Goal: Task Accomplishment & Management: Manage account settings

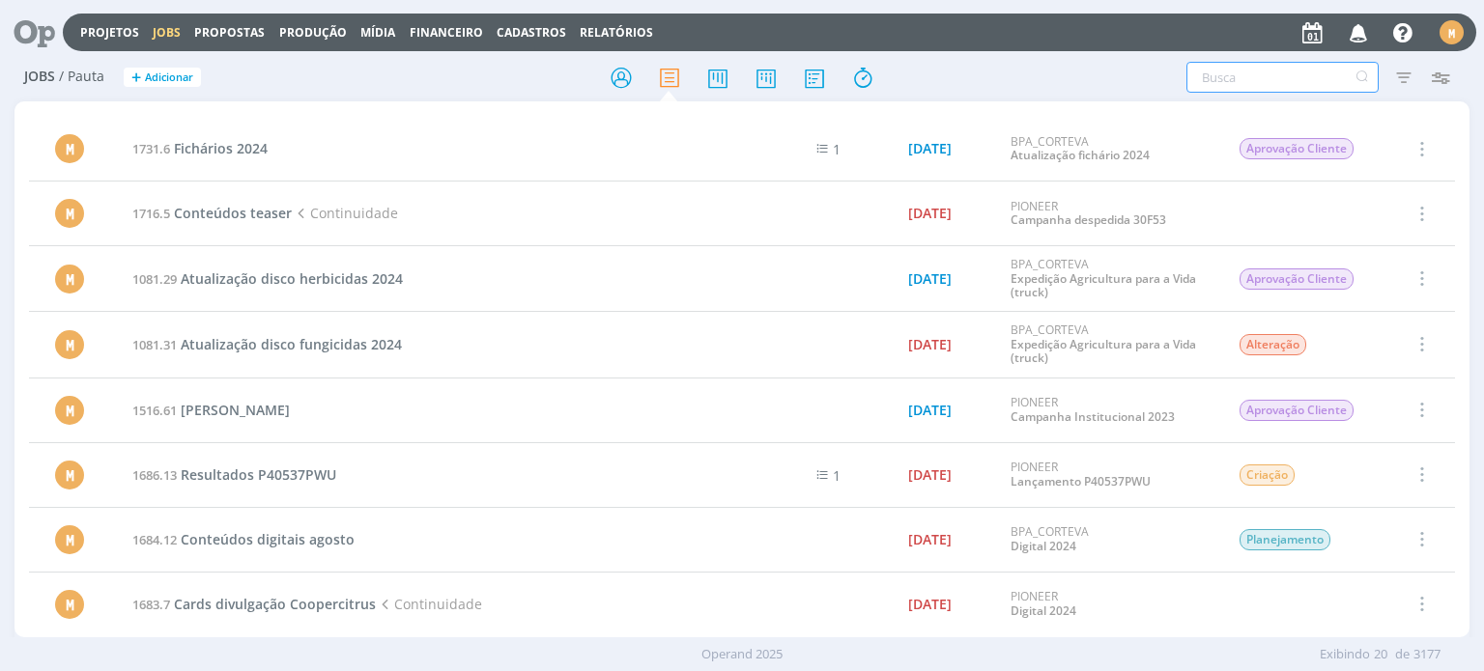
click at [1287, 77] on input "text" at bounding box center [1282, 77] width 192 height 31
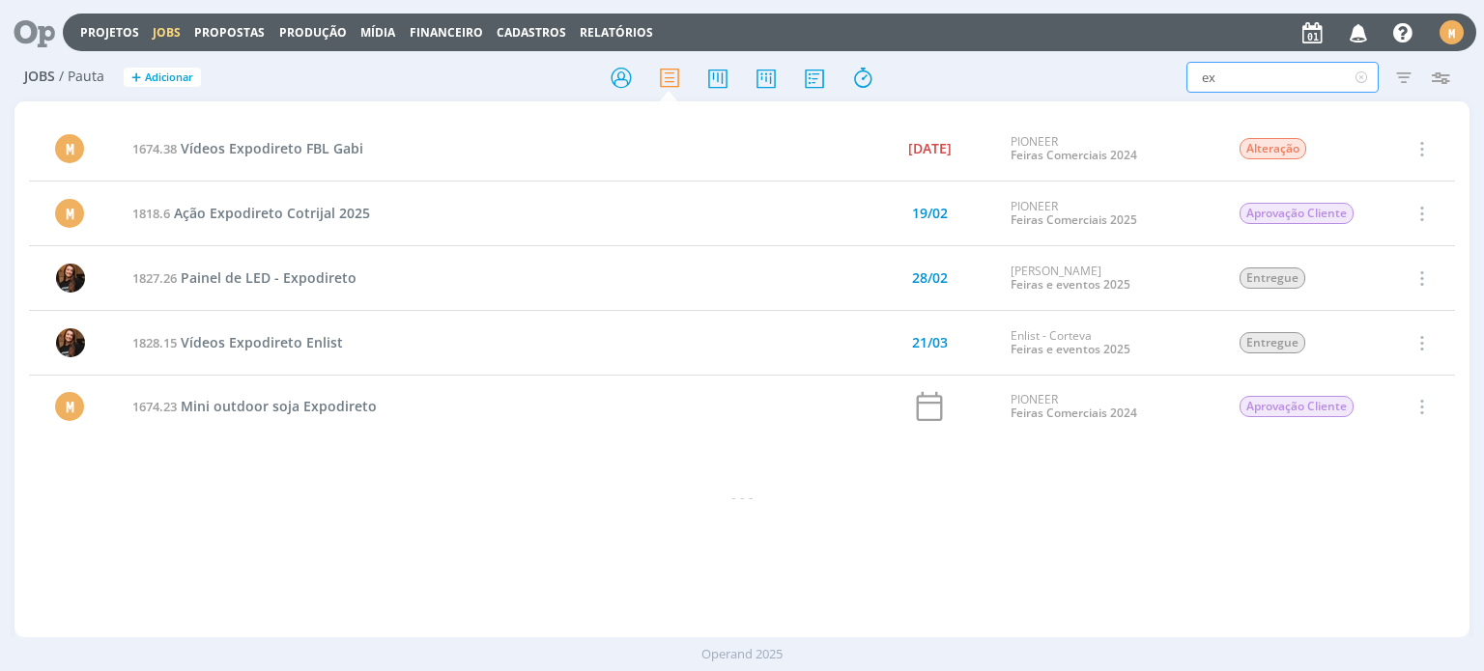
type input "e"
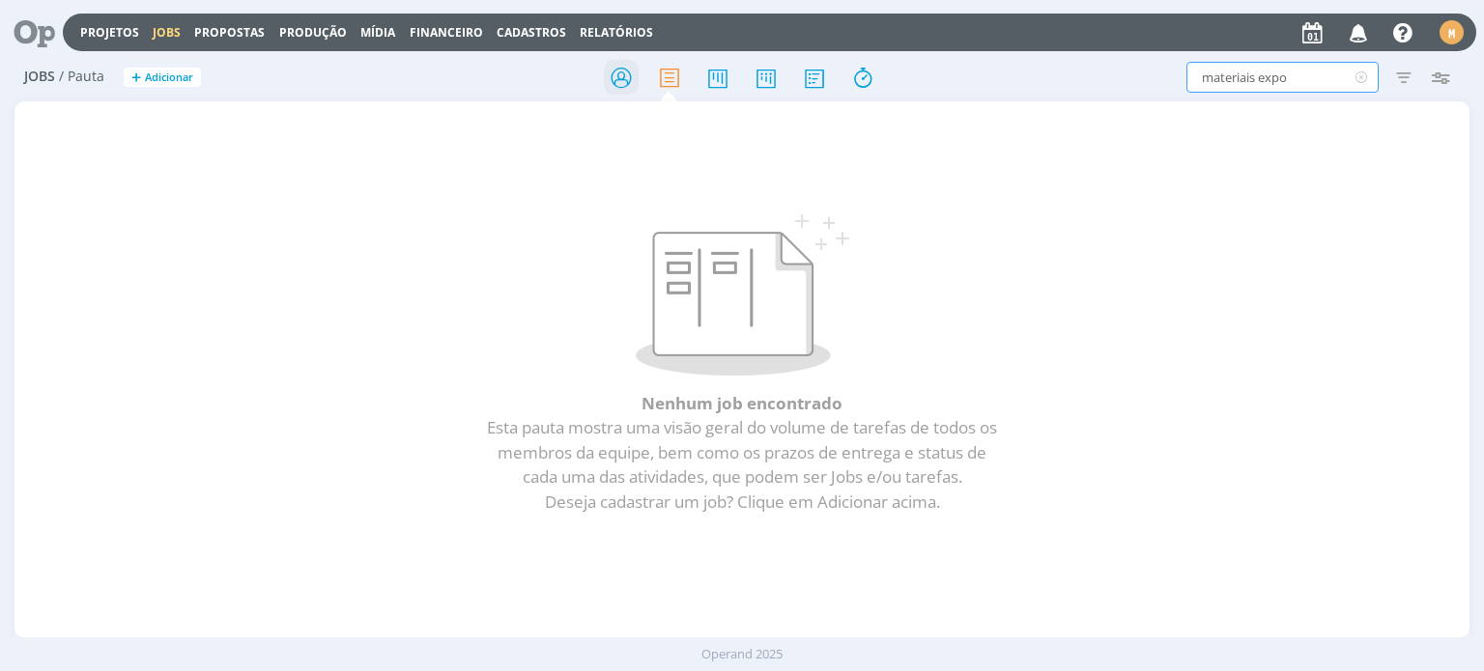
type input "materiais expo"
click at [605, 77] on icon at bounding box center [621, 78] width 35 height 38
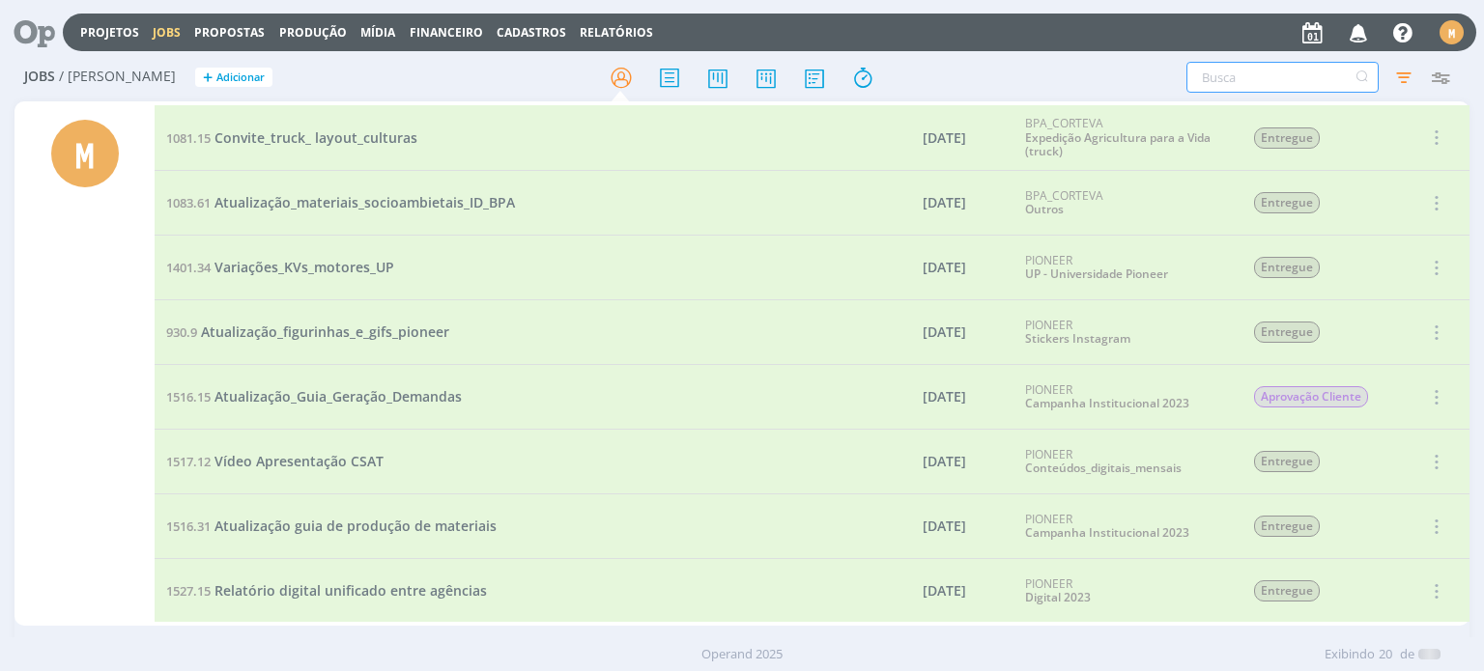
click at [1256, 76] on input "text" at bounding box center [1282, 77] width 192 height 31
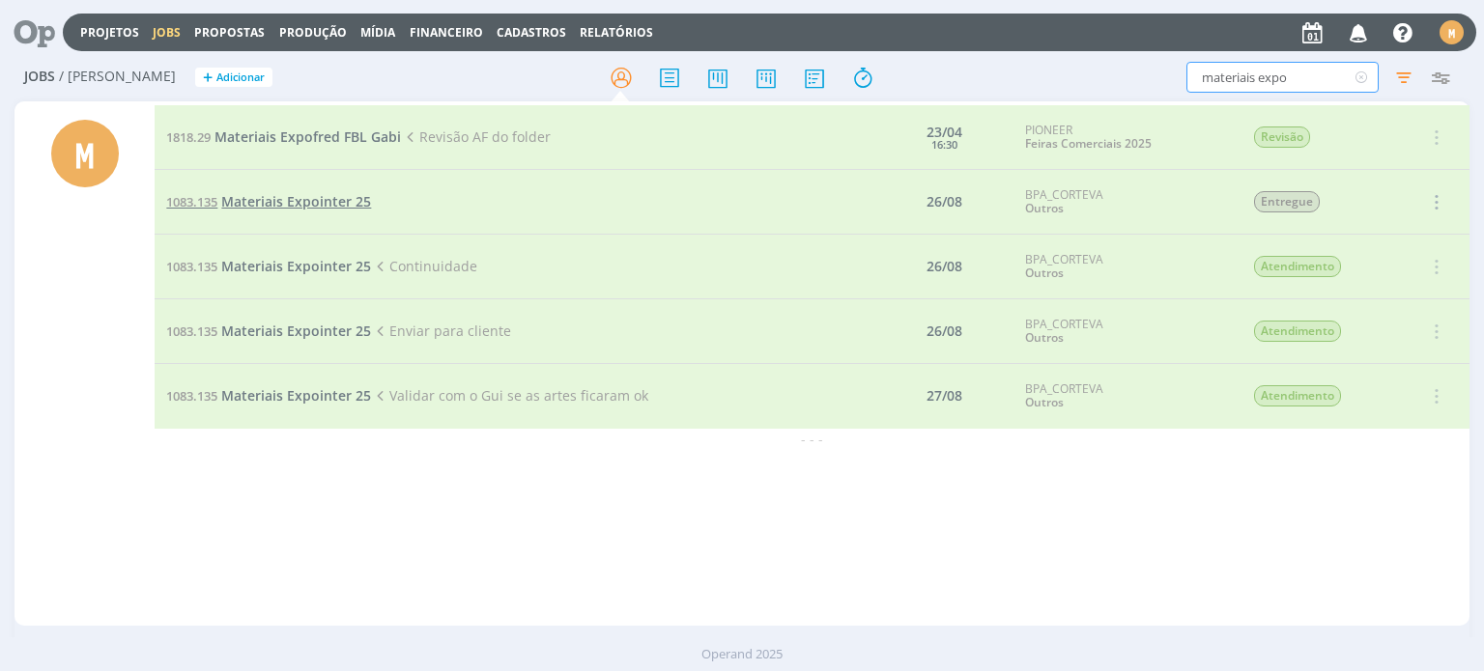
type input "materiais expo"
click at [333, 210] on span "Materiais Expointer 25" at bounding box center [296, 201] width 150 height 18
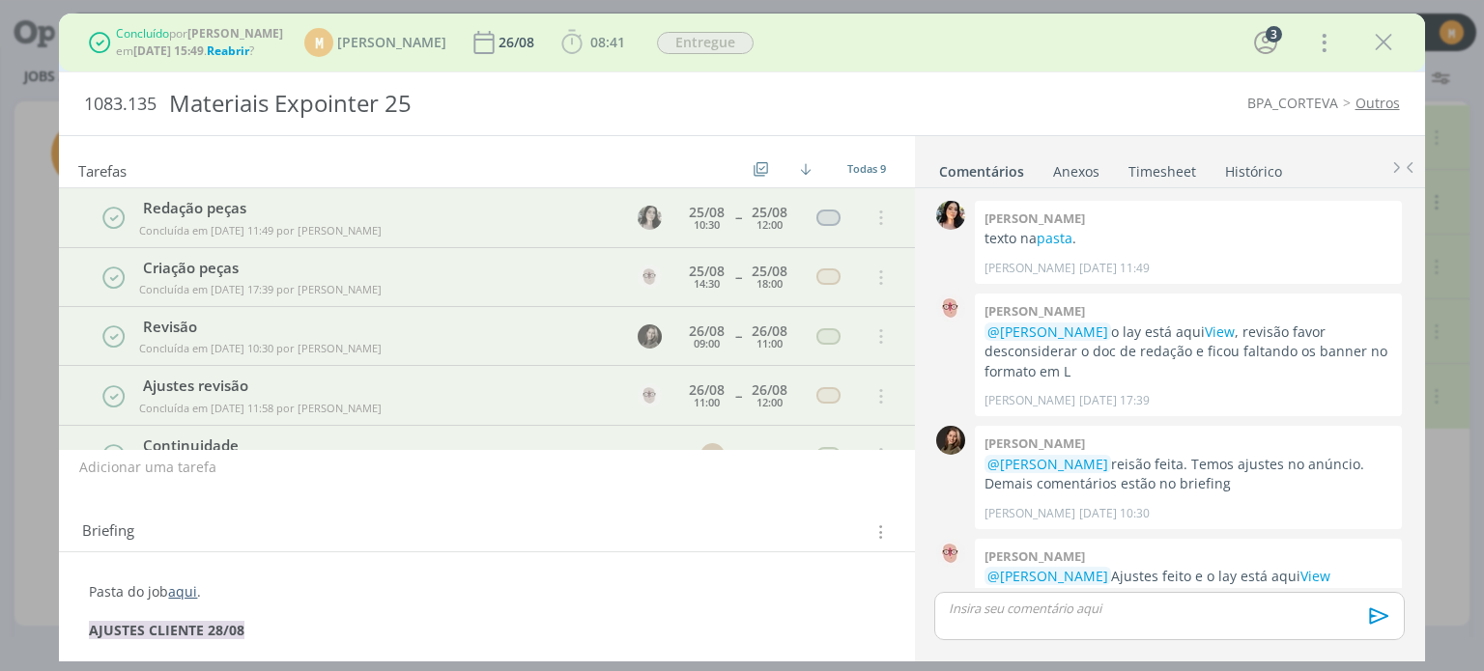
scroll to position [441, 0]
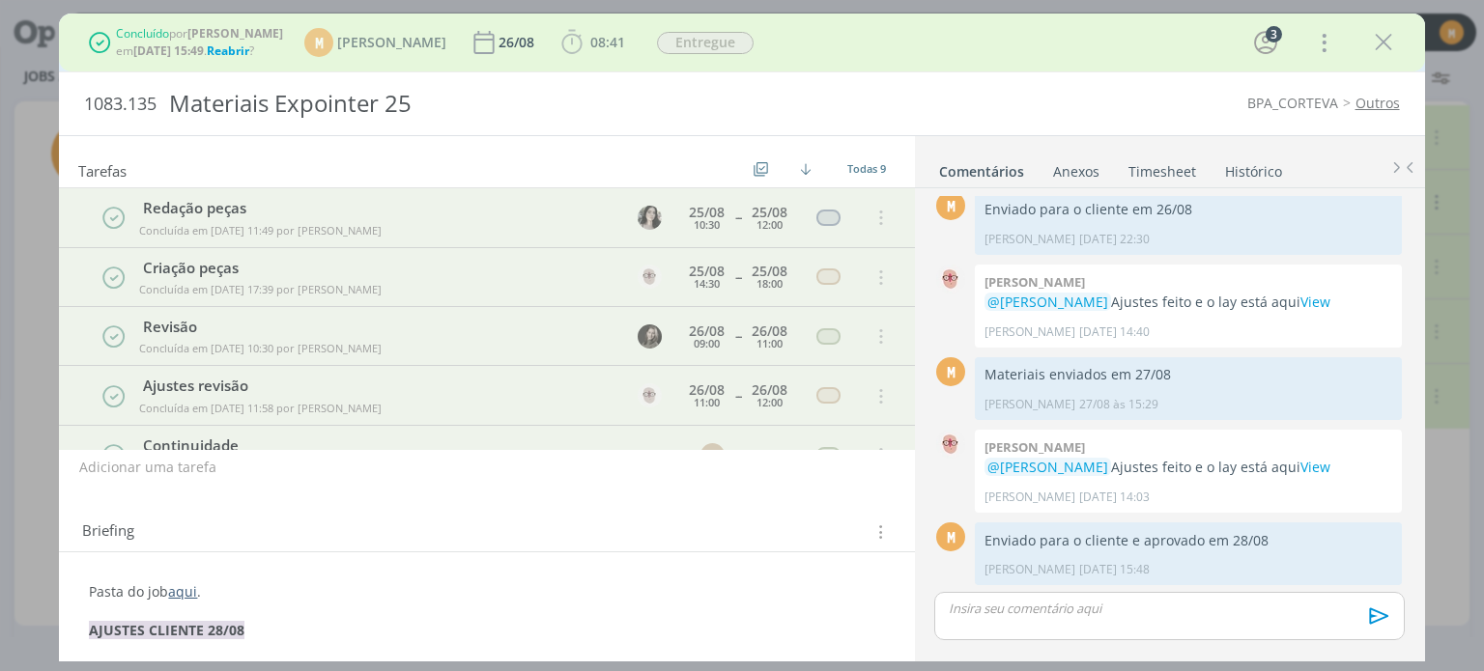
click at [244, 50] on span "Reabrir" at bounding box center [228, 51] width 43 height 16
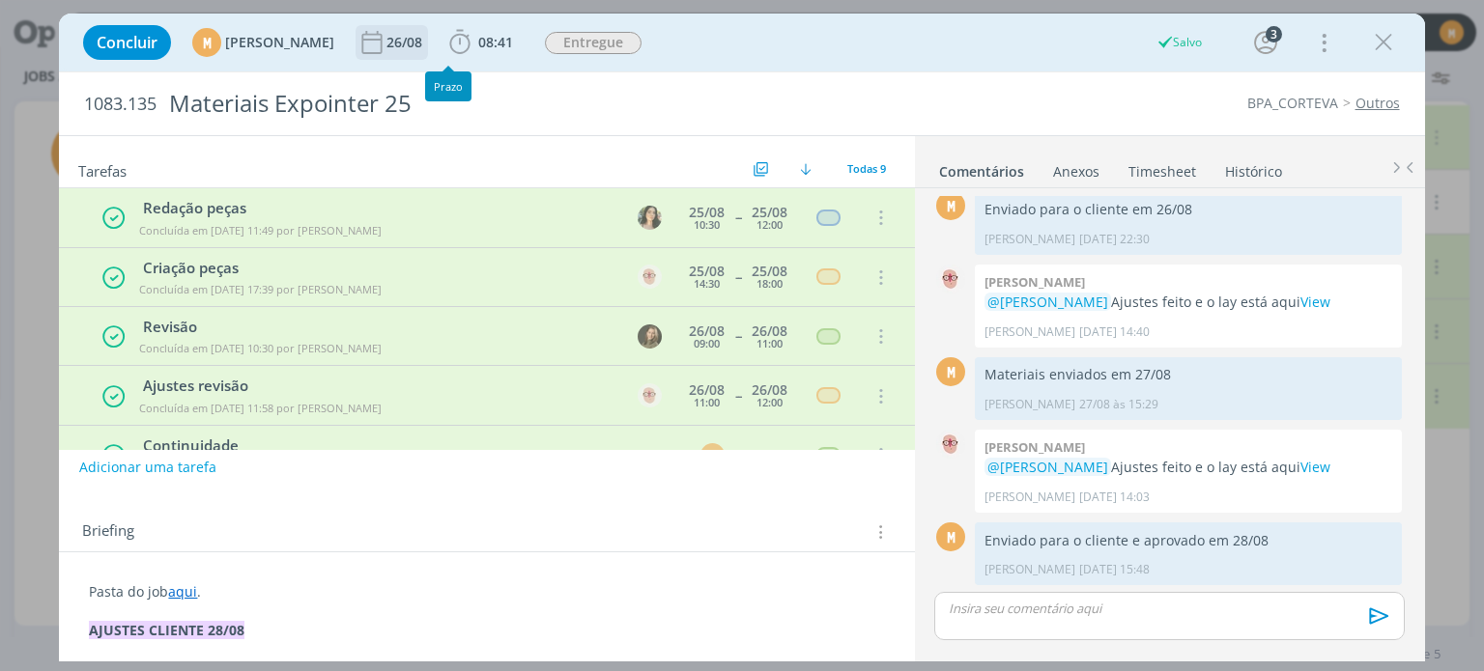
click at [426, 36] on div "26/08" at bounding box center [406, 43] width 40 height 14
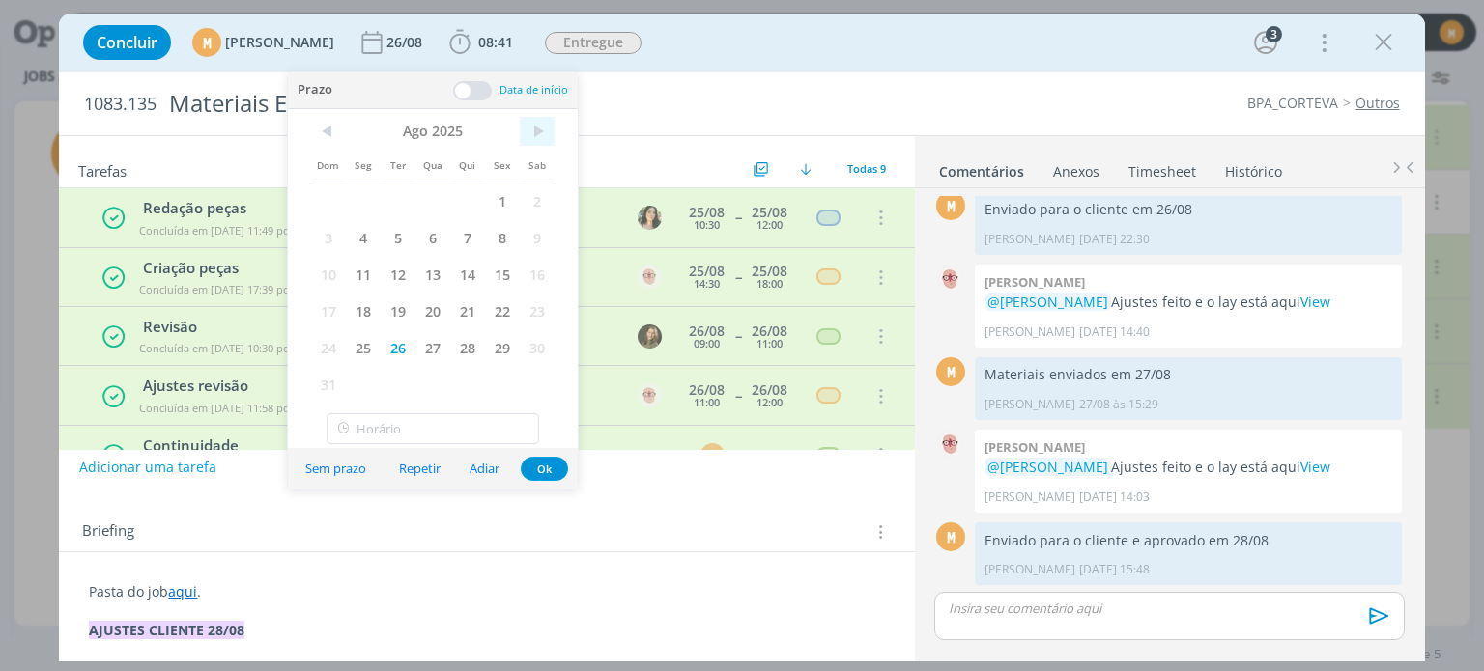
click at [537, 134] on span ">" at bounding box center [537, 131] width 35 height 29
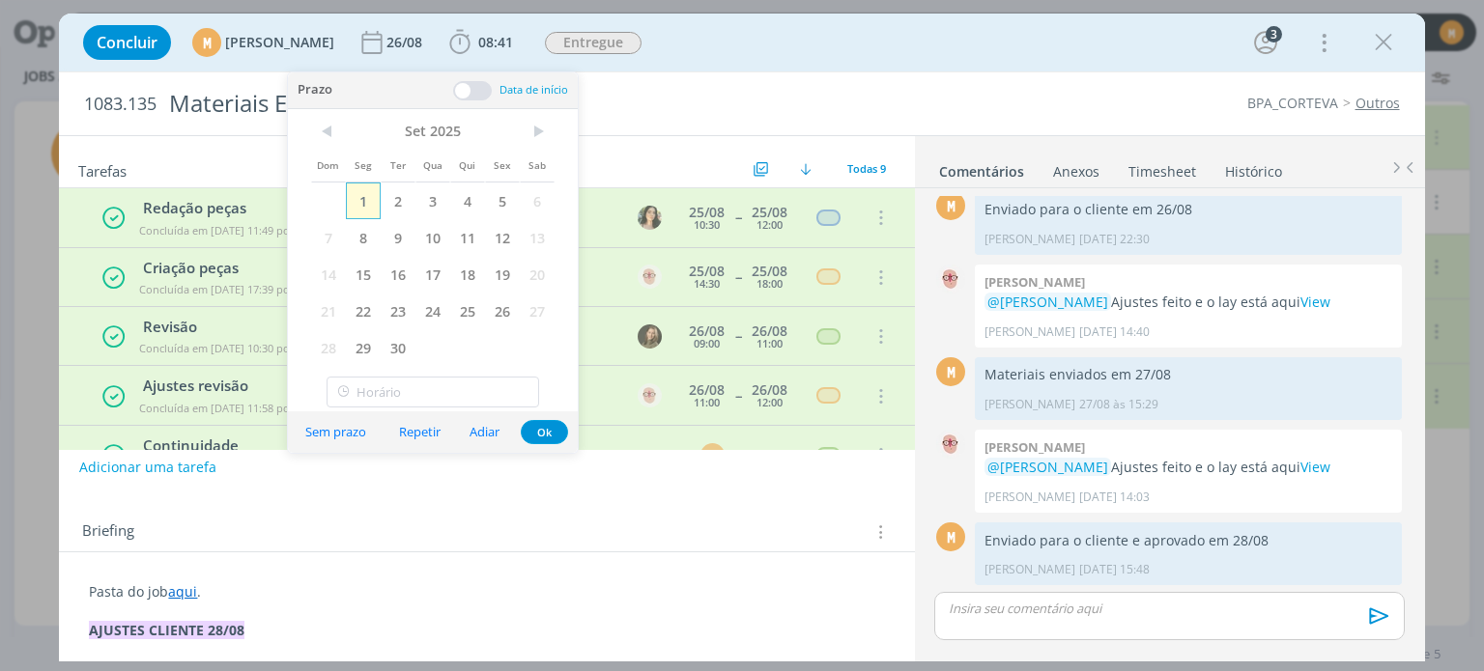
click at [357, 200] on span "1" at bounding box center [363, 201] width 35 height 37
click at [530, 431] on button "Ok" at bounding box center [544, 432] width 47 height 24
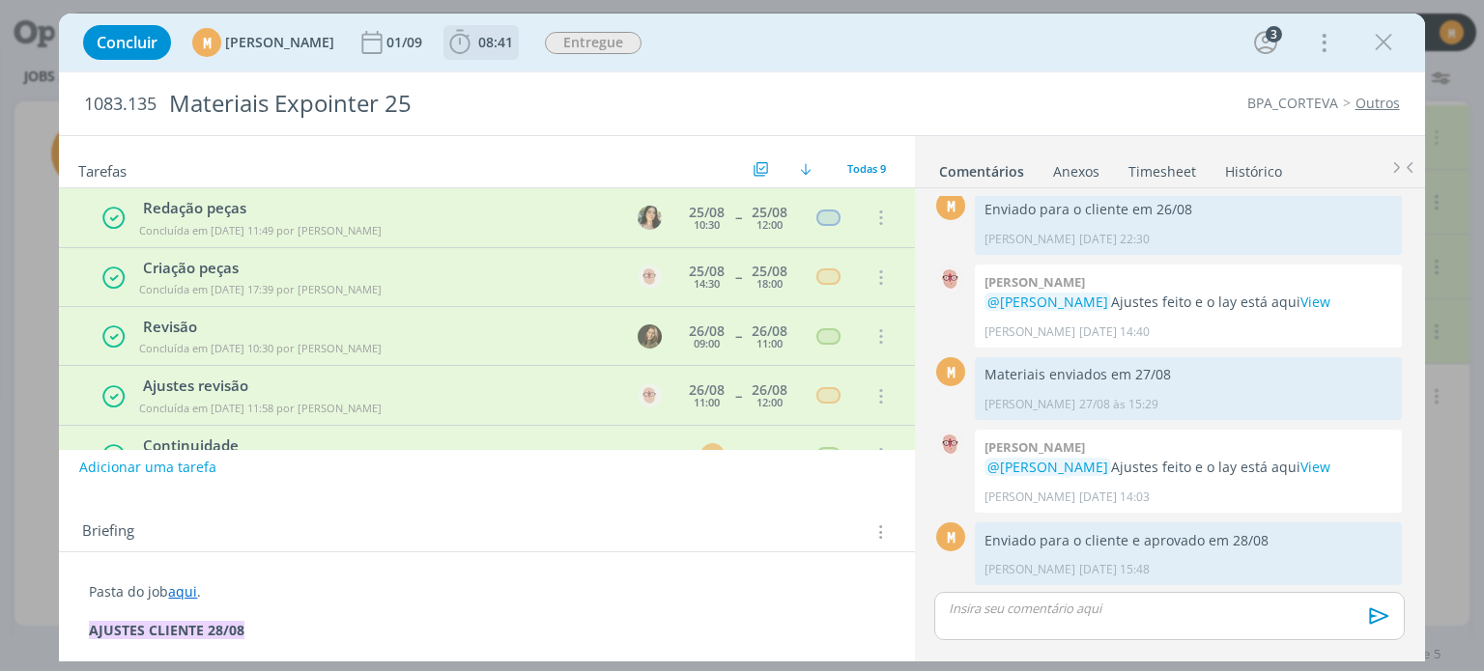
click at [517, 28] on span "08:41" at bounding box center [480, 42] width 71 height 29
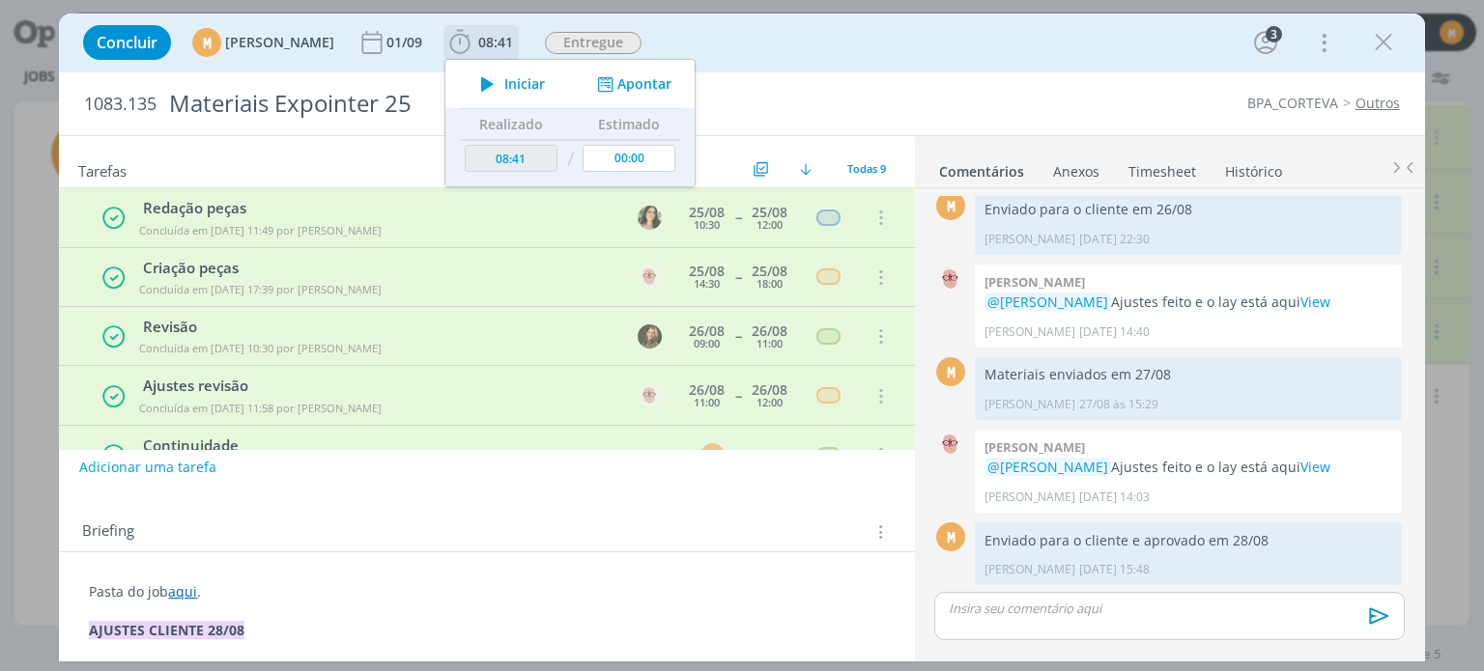
click at [545, 80] on span "Iniciar" at bounding box center [524, 84] width 41 height 14
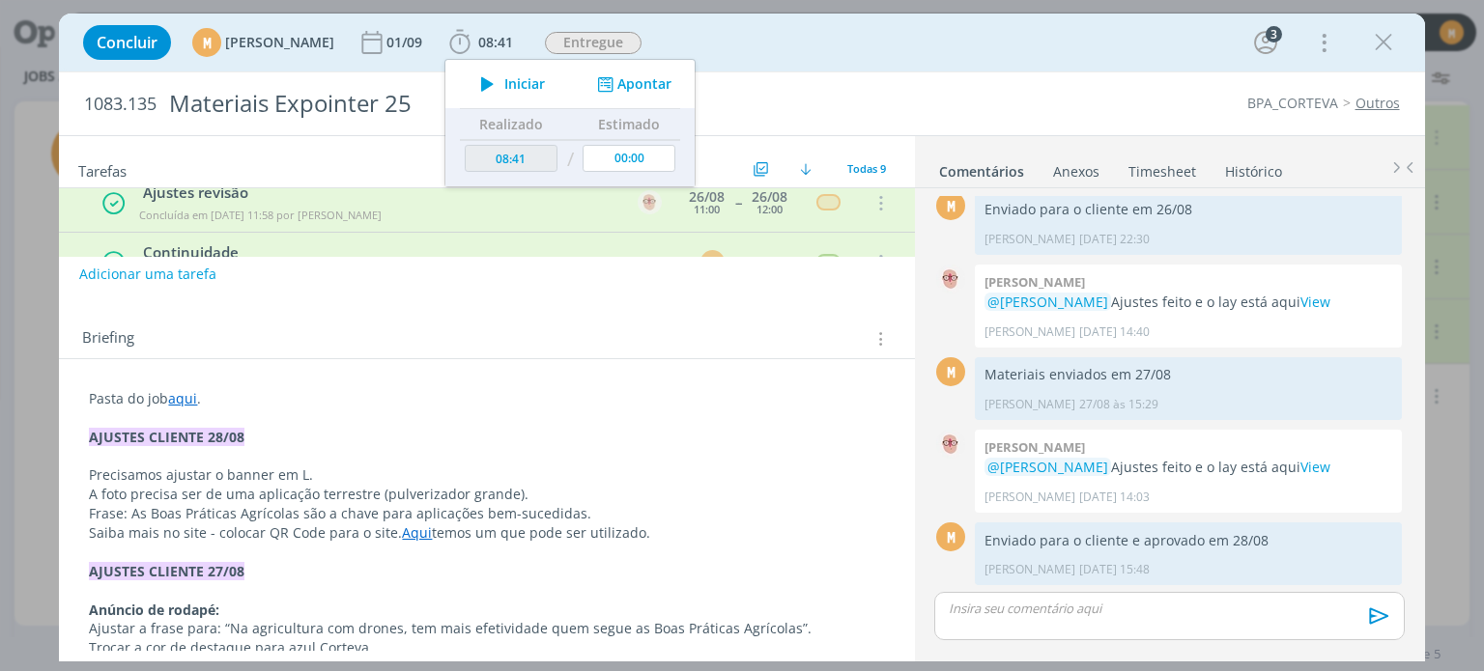
scroll to position [193, 0]
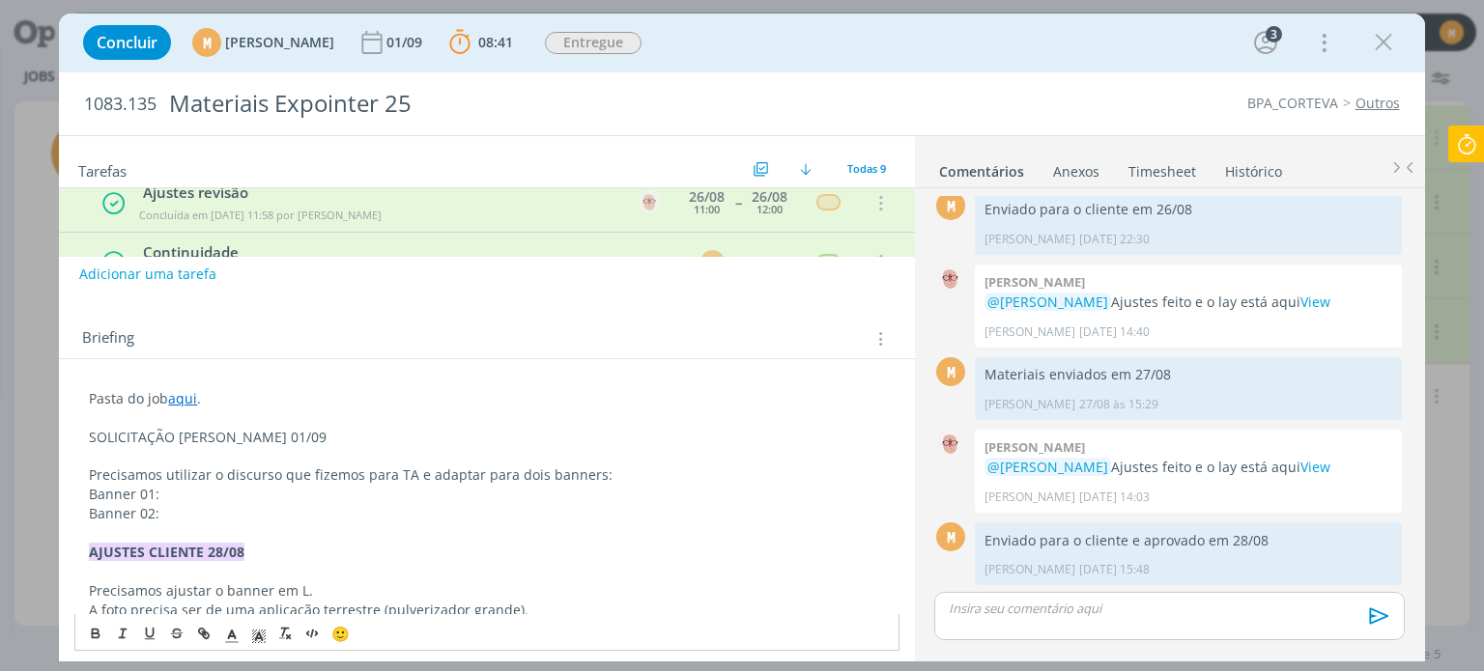
click at [264, 489] on p "Banner 01:" at bounding box center [486, 494] width 795 height 19
click at [321, 501] on p "Banner 01: 728x90px" at bounding box center [486, 494] width 795 height 19
click at [321, 510] on p "Banner 02:" at bounding box center [486, 513] width 795 height 19
click at [227, 521] on p "Banner 02:" at bounding box center [486, 513] width 795 height 19
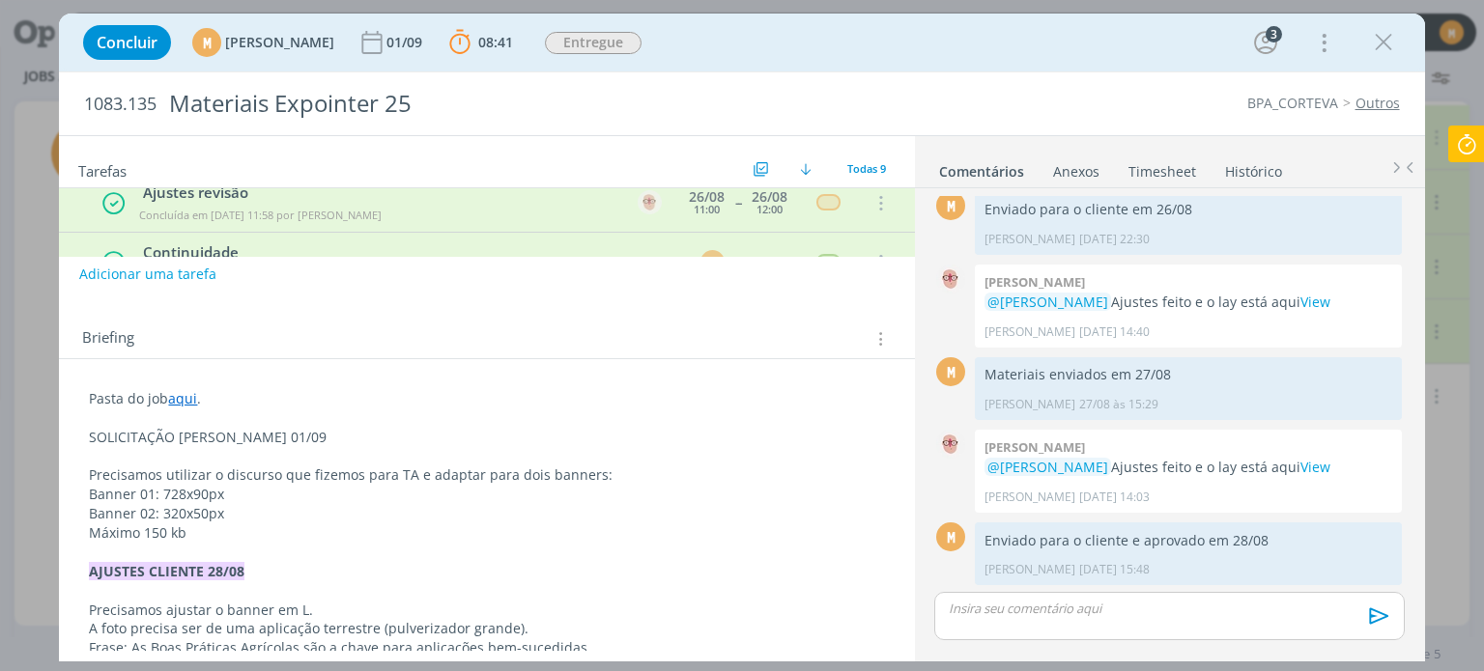
click at [93, 532] on p "Máximo 150 kb" at bounding box center [486, 533] width 795 height 19
click at [247, 505] on p "Banner 02: 320x50px" at bounding box center [486, 513] width 795 height 19
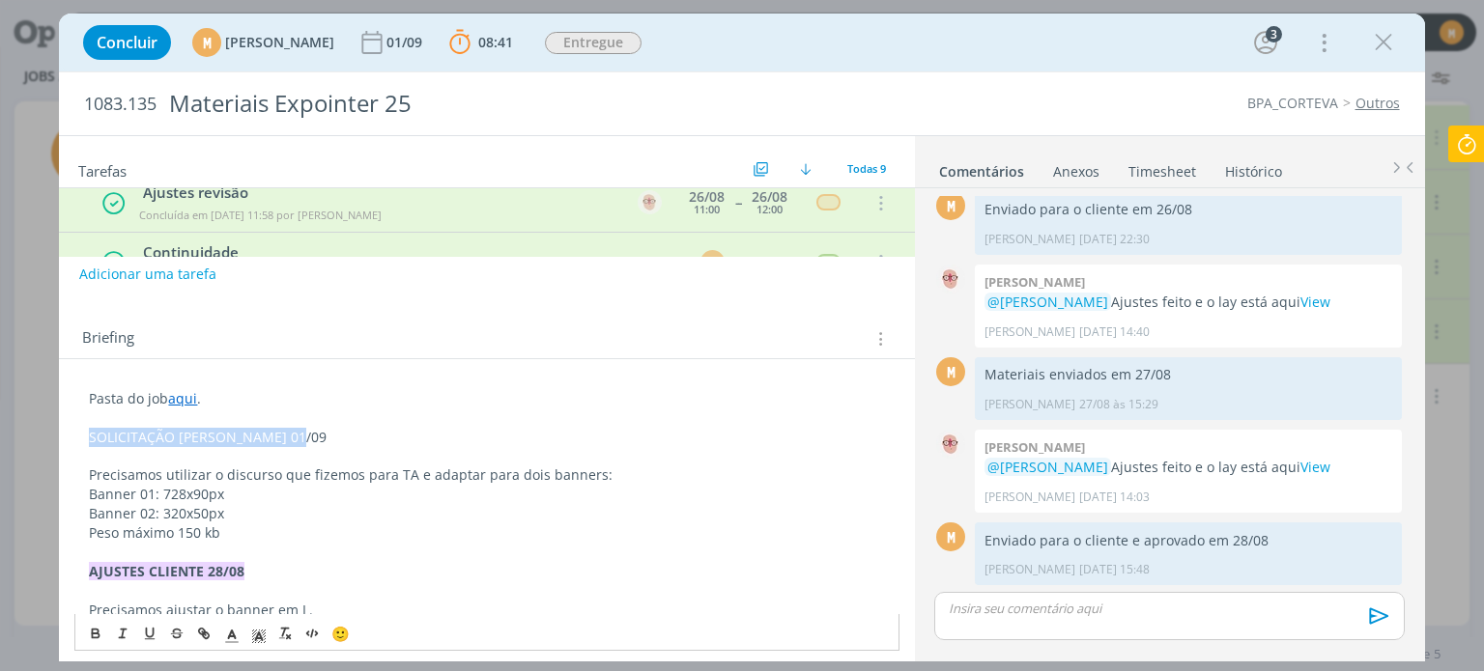
drag, startPoint x: 92, startPoint y: 436, endPoint x: 323, endPoint y: 434, distance: 230.9
click at [323, 434] on p "SOLICITAÇÃO [PERSON_NAME] 01/09" at bounding box center [486, 437] width 795 height 19
click at [98, 628] on icon "dialog" at bounding box center [95, 633] width 15 height 15
click at [261, 634] on icon "dialog" at bounding box center [258, 636] width 17 height 17
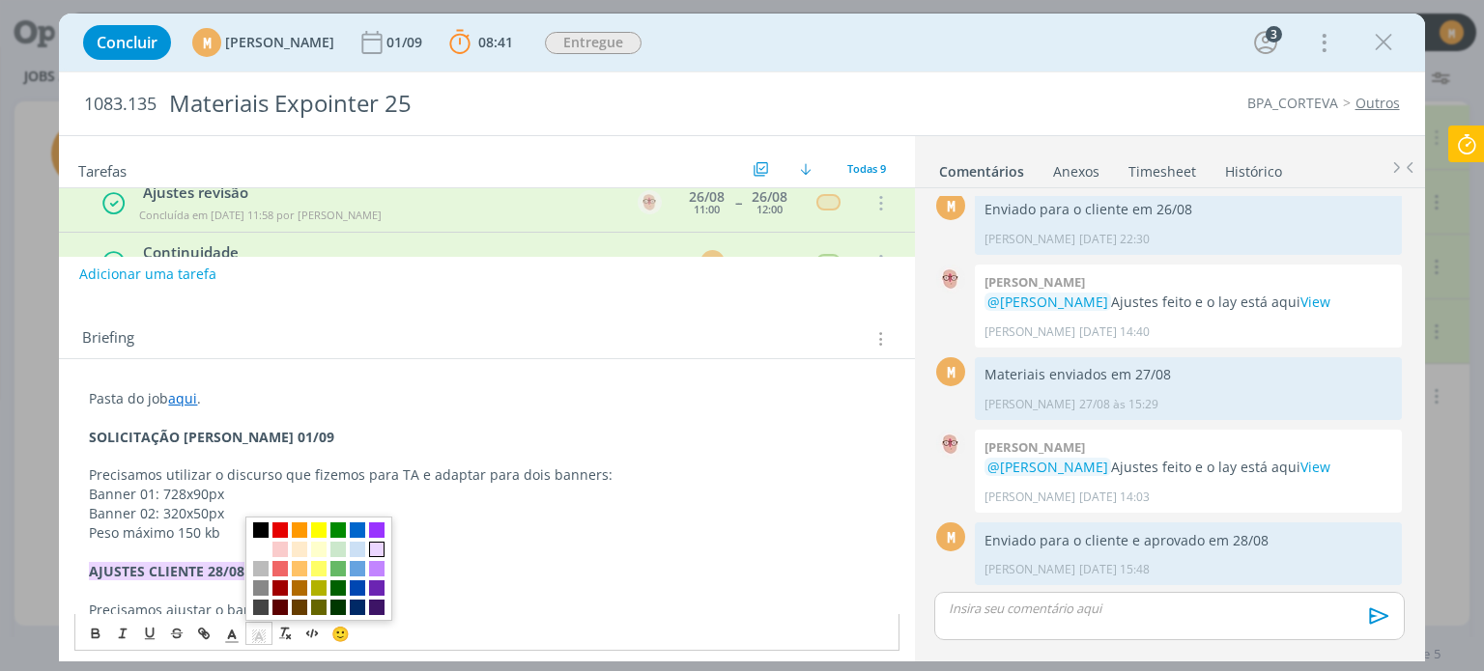
click at [383, 548] on span "dialog" at bounding box center [376, 549] width 15 height 15
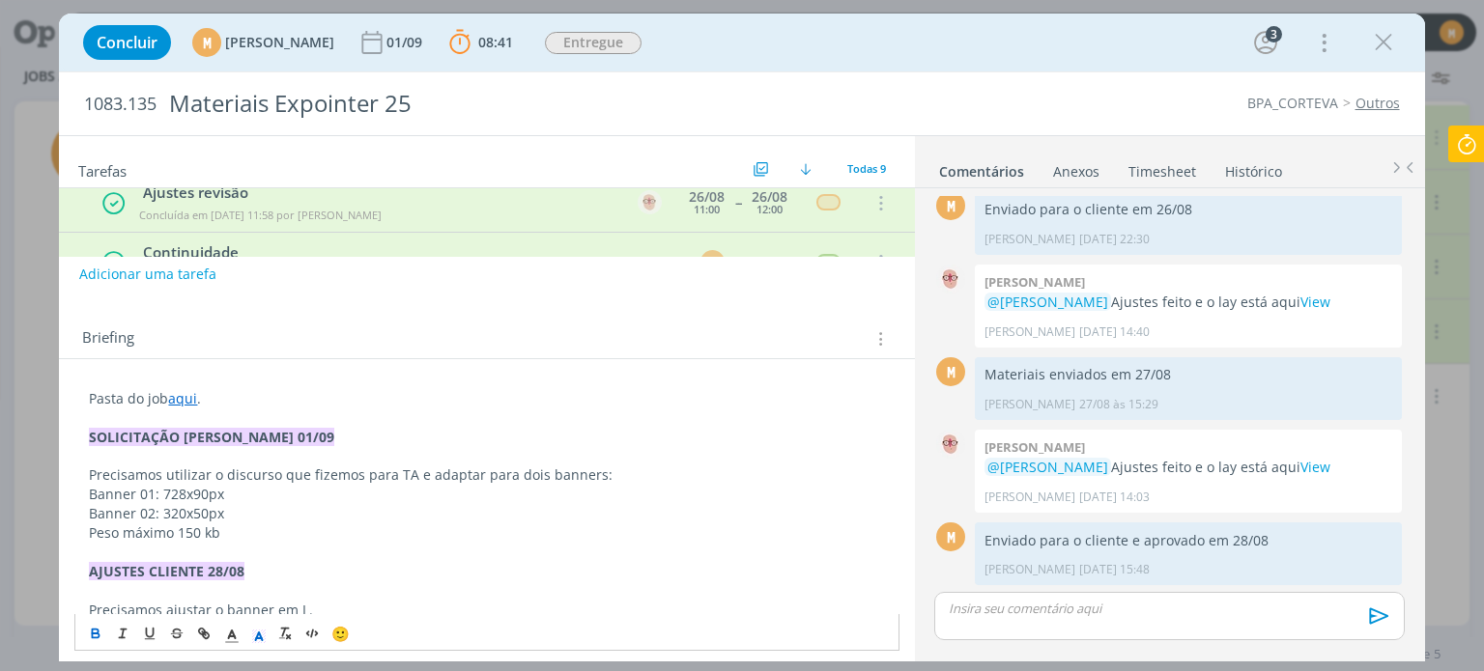
click at [406, 450] on p "dialog" at bounding box center [486, 456] width 795 height 19
click at [388, 514] on p "Banner 02: 320x50px" at bounding box center [486, 513] width 795 height 19
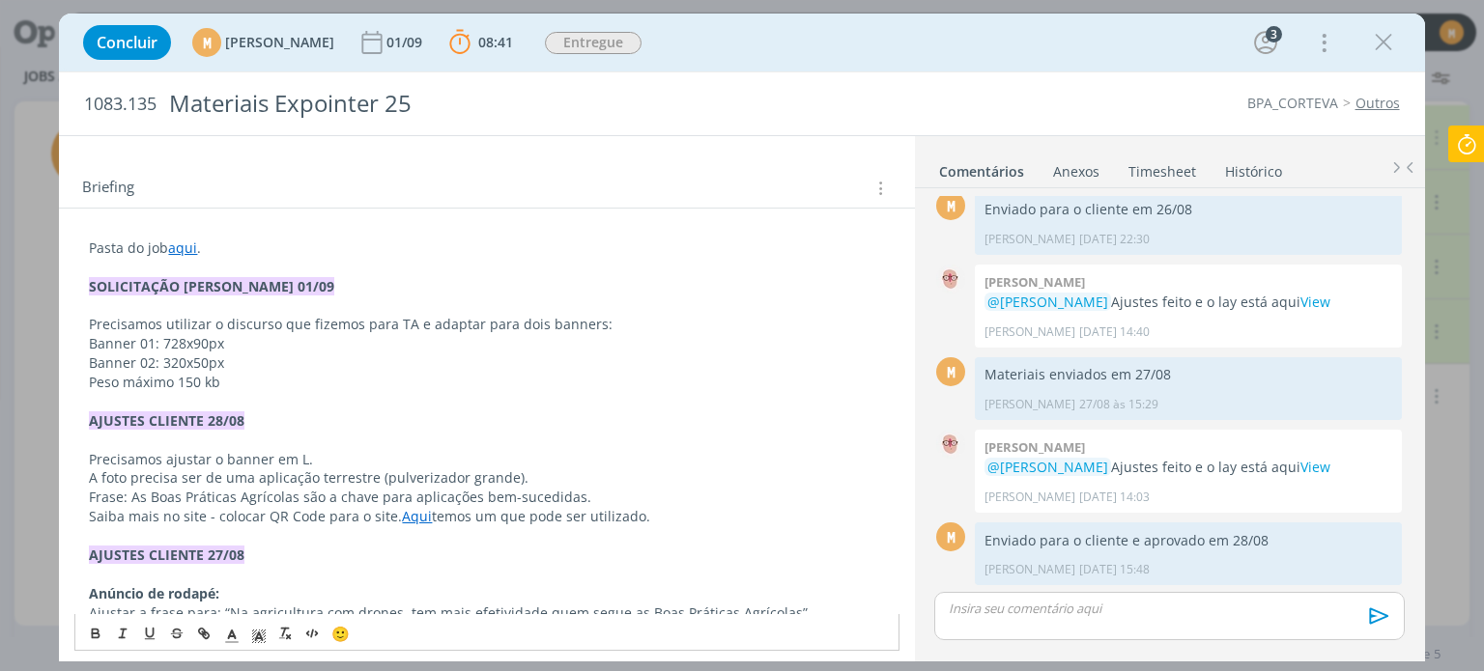
scroll to position [290, 0]
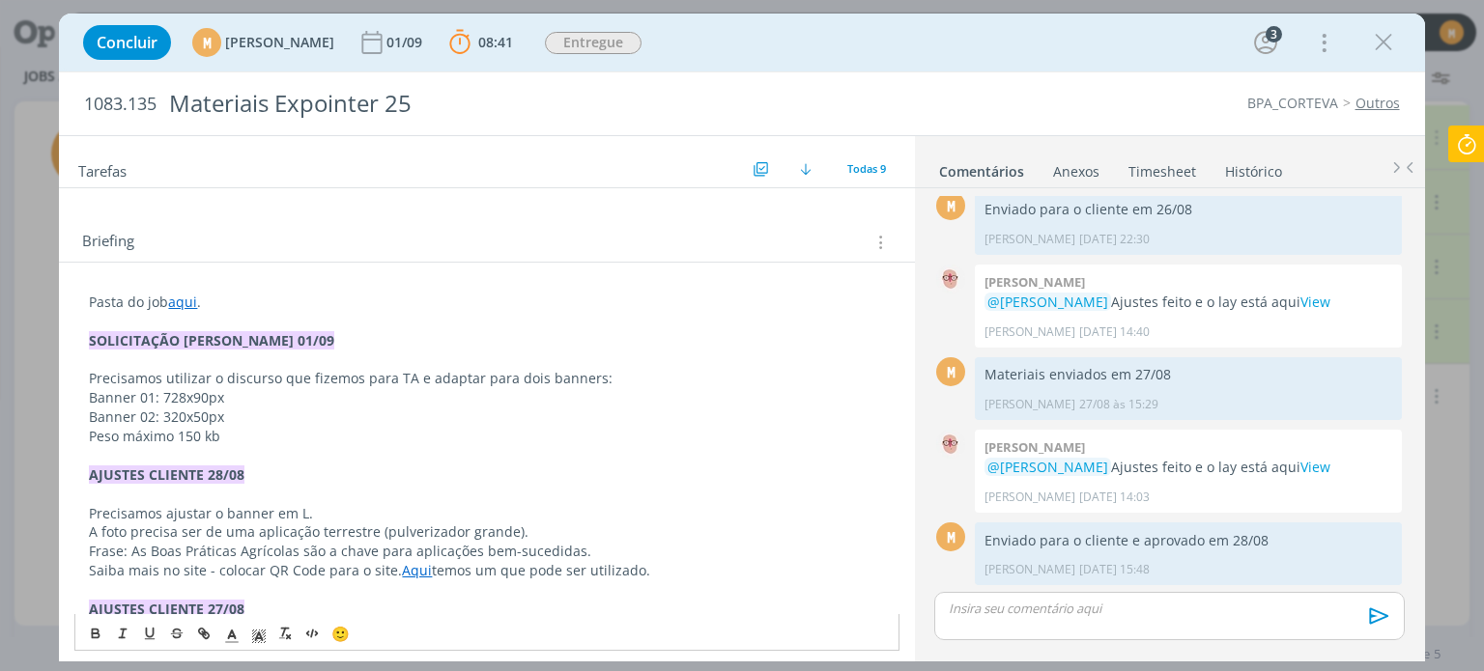
click at [185, 298] on link "aqui" at bounding box center [182, 302] width 29 height 18
click at [201, 322] on div "[URL][DOMAIN_NAME]" at bounding box center [251, 339] width 355 height 37
click at [212, 337] on link "[URL][DOMAIN_NAME]" at bounding box center [215, 339] width 146 height 25
click at [423, 408] on p "Banner 02: 320x50px" at bounding box center [486, 417] width 795 height 19
drag, startPoint x: 194, startPoint y: 391, endPoint x: 214, endPoint y: 396, distance: 20.9
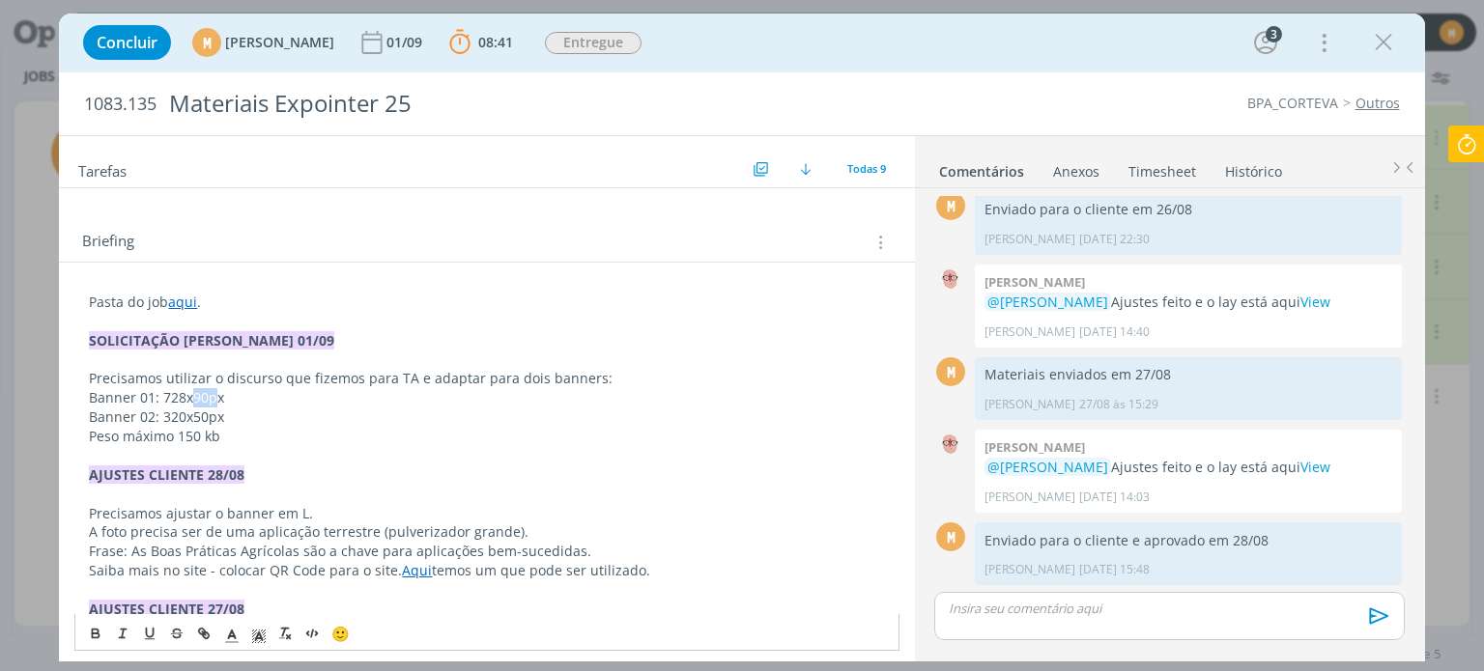
click at [214, 396] on p "Banner 01: 728x90px" at bounding box center [486, 397] width 795 height 19
click at [154, 413] on p "Banner 02: 320x50px" at bounding box center [486, 417] width 795 height 19
drag, startPoint x: 162, startPoint y: 410, endPoint x: 225, endPoint y: 419, distance: 63.5
click at [225, 419] on p "Banner 02: 320x50px" at bounding box center [486, 417] width 795 height 19
click at [263, 429] on p "Peso máximo 150 kb" at bounding box center [486, 436] width 795 height 19
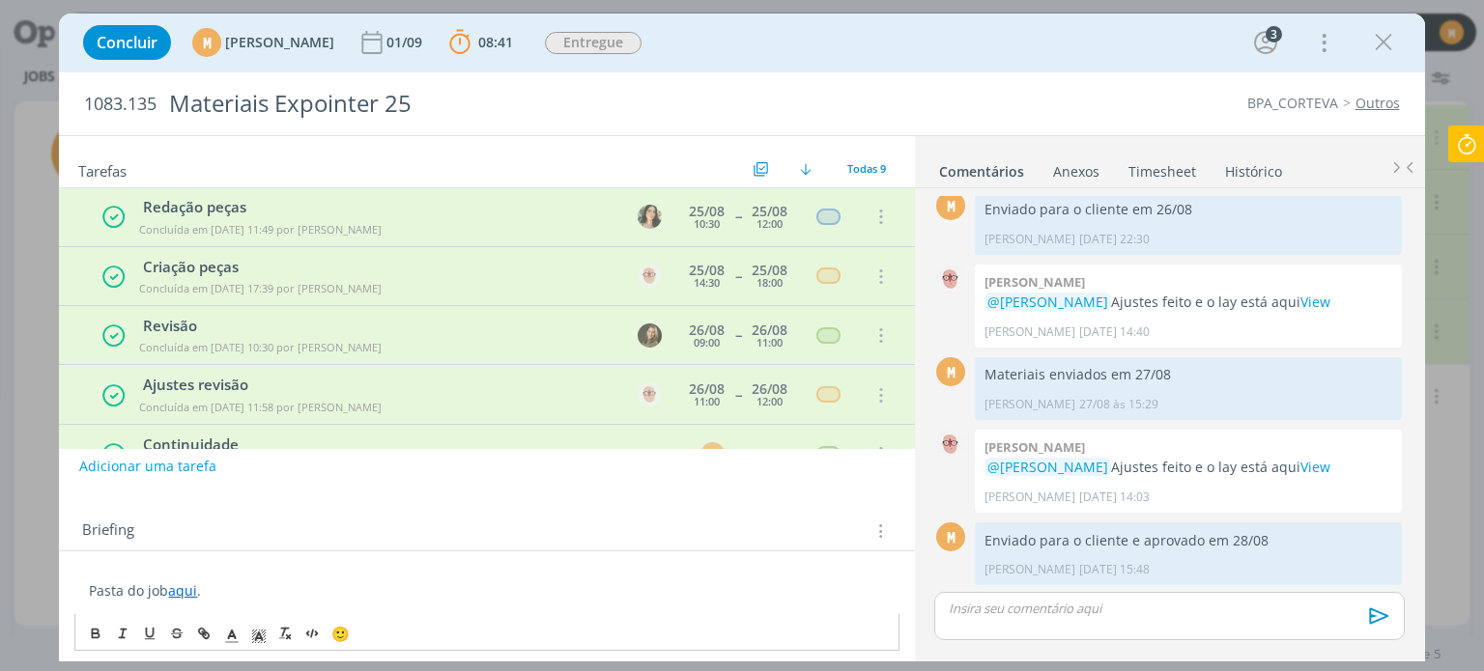
scroll to position [0, 0]
click at [1478, 134] on icon at bounding box center [1466, 145] width 35 height 38
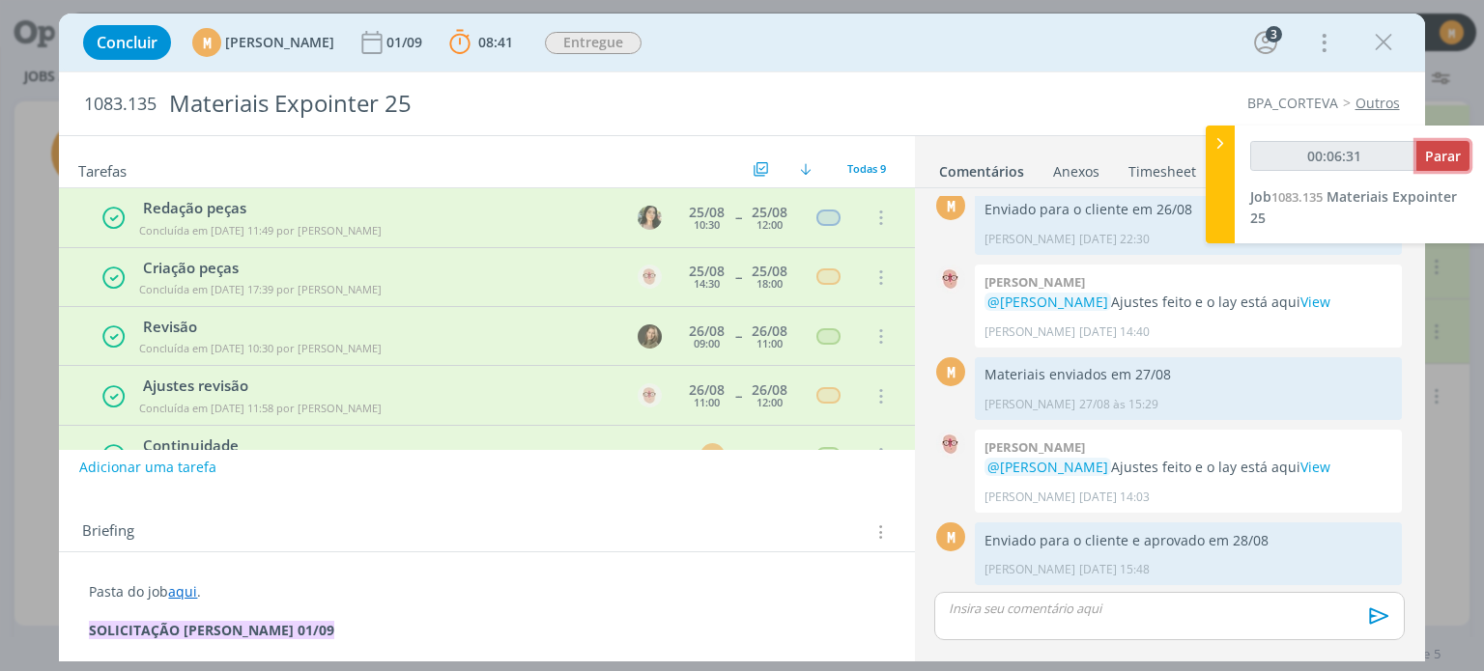
click at [1433, 152] on span "Parar" at bounding box center [1443, 156] width 36 height 18
type input "00:07:00"
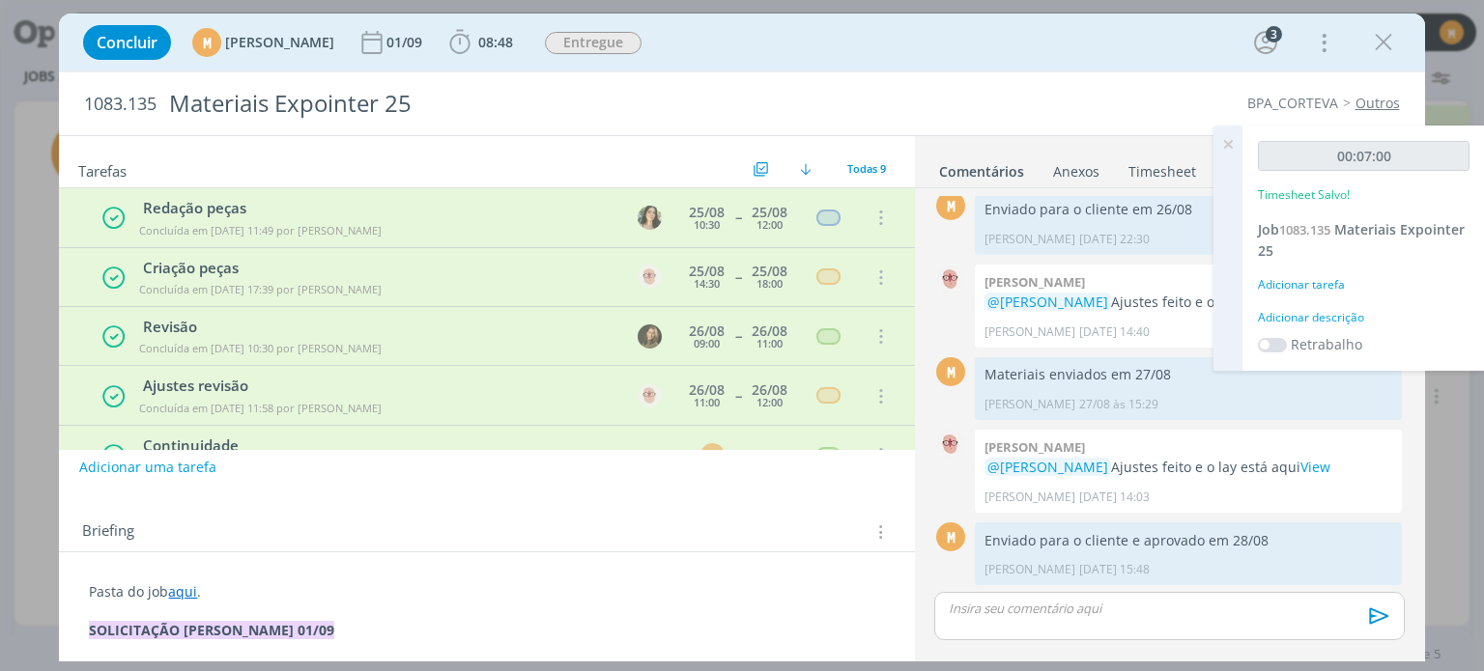
click at [1345, 327] on div "00:07:00 Timesheet Salvo! Job 1083.135 Materiais Expointer 25 Adicionar tarefa …" at bounding box center [1363, 248] width 242 height 245
click at [1339, 321] on div "Adicionar descrição" at bounding box center [1364, 317] width 212 height 17
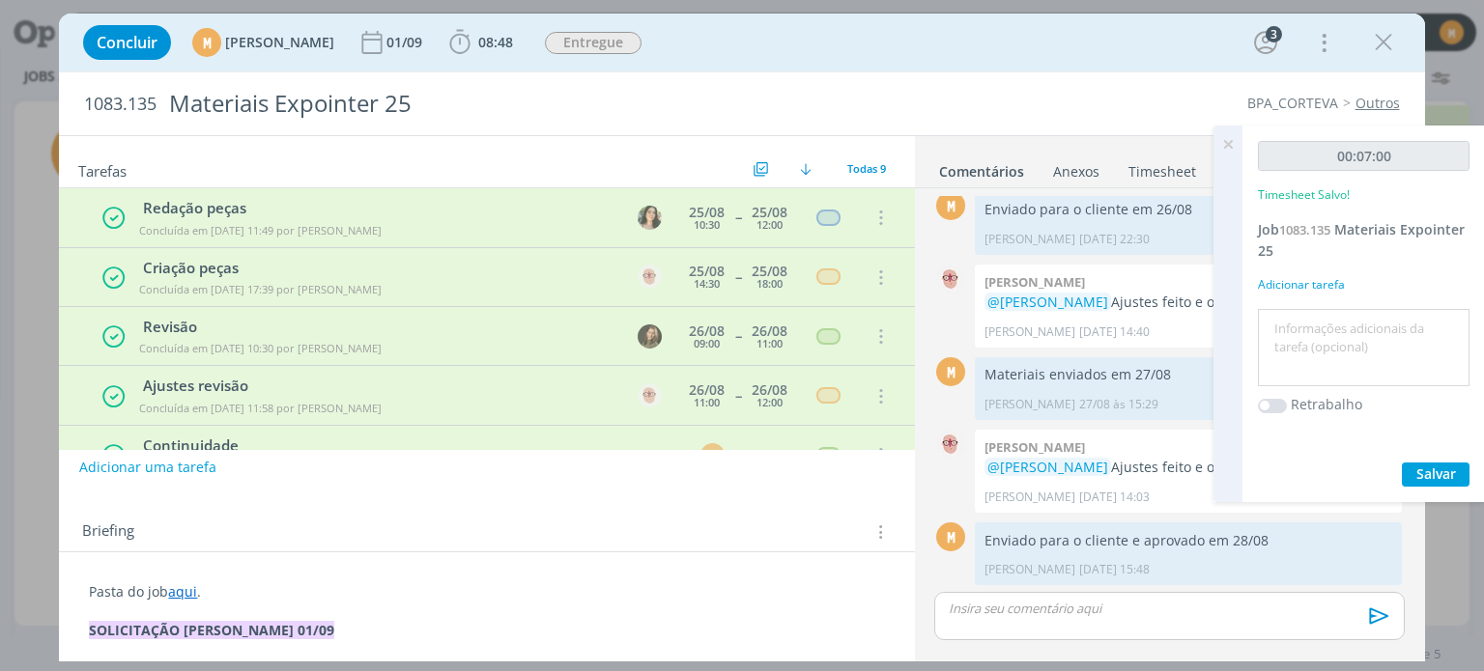
click at [1345, 329] on textarea at bounding box center [1364, 348] width 202 height 69
type textarea "Pautando ajustes banners"
click at [1441, 473] on span "Salvar" at bounding box center [1436, 474] width 40 height 18
click at [139, 459] on button "Adicionar uma tarefa" at bounding box center [146, 466] width 137 height 33
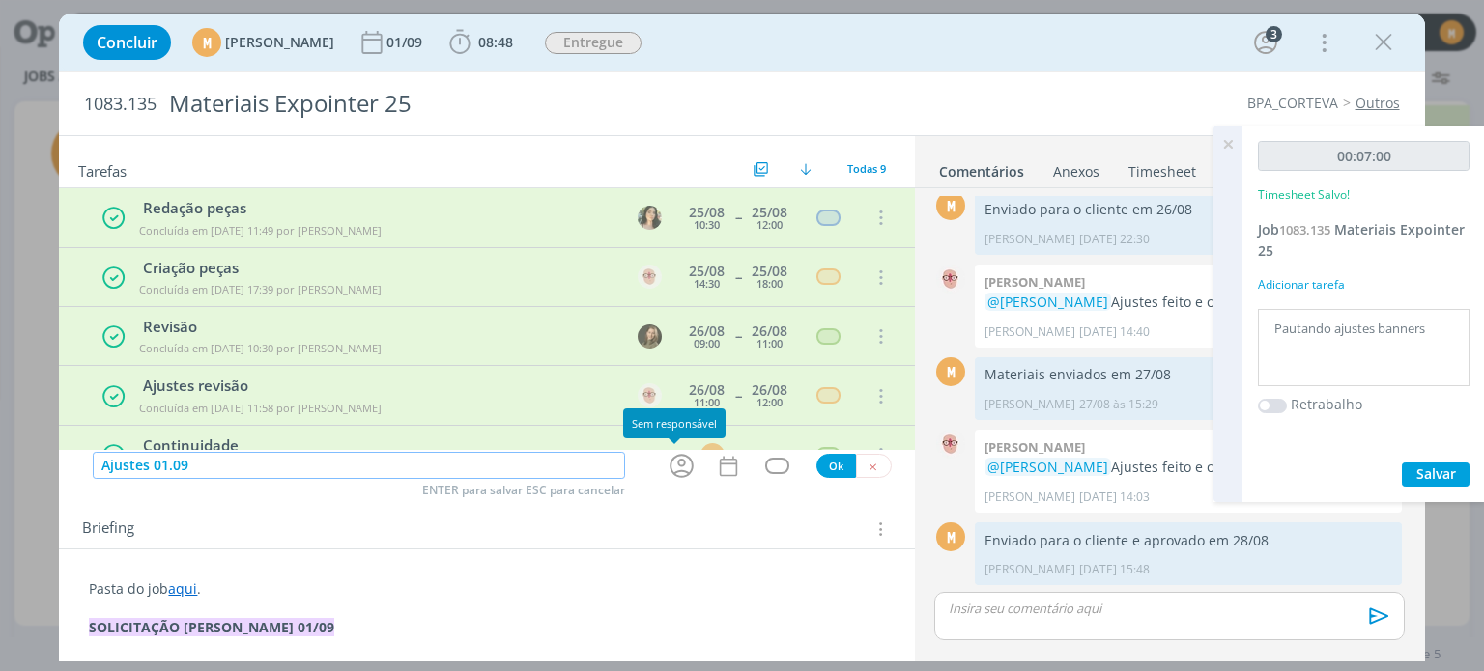
click at [674, 459] on icon "dialog" at bounding box center [681, 466] width 24 height 24
type input "Ajustes 01.09"
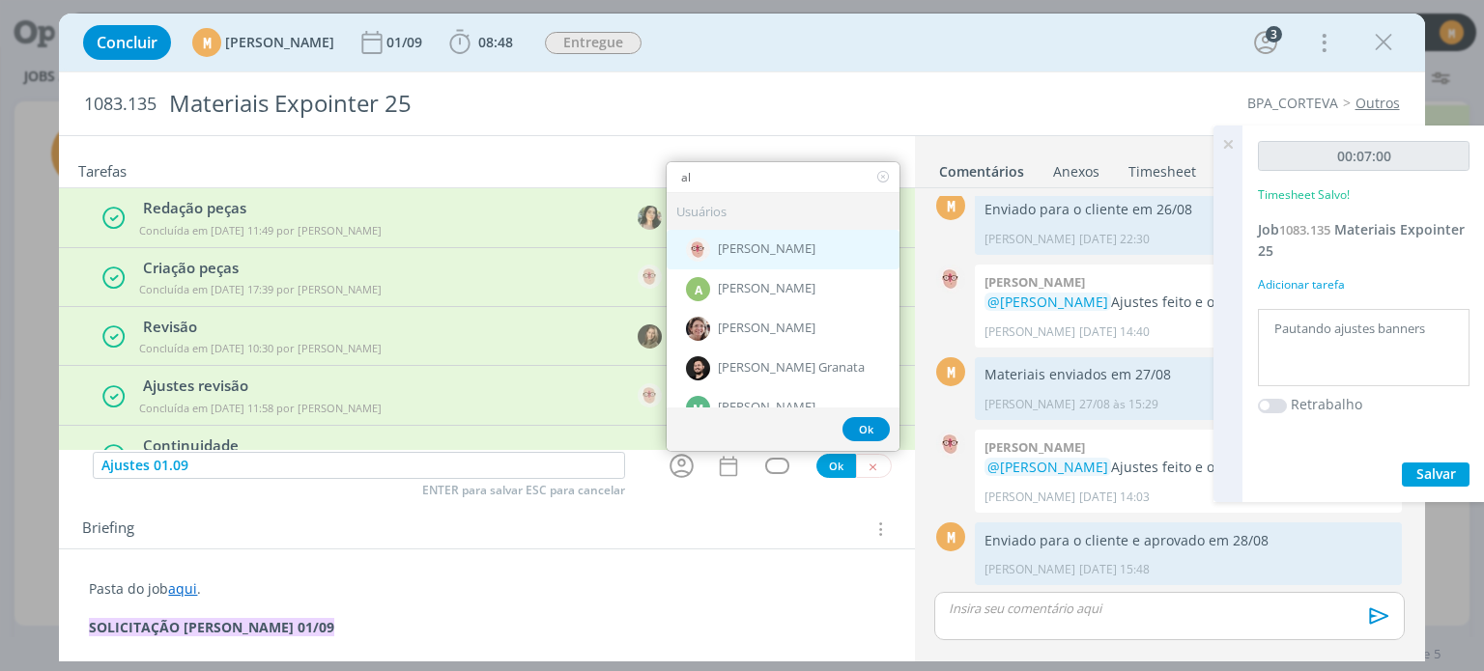
type input "al"
click at [702, 246] on img "dialog" at bounding box center [698, 250] width 24 height 24
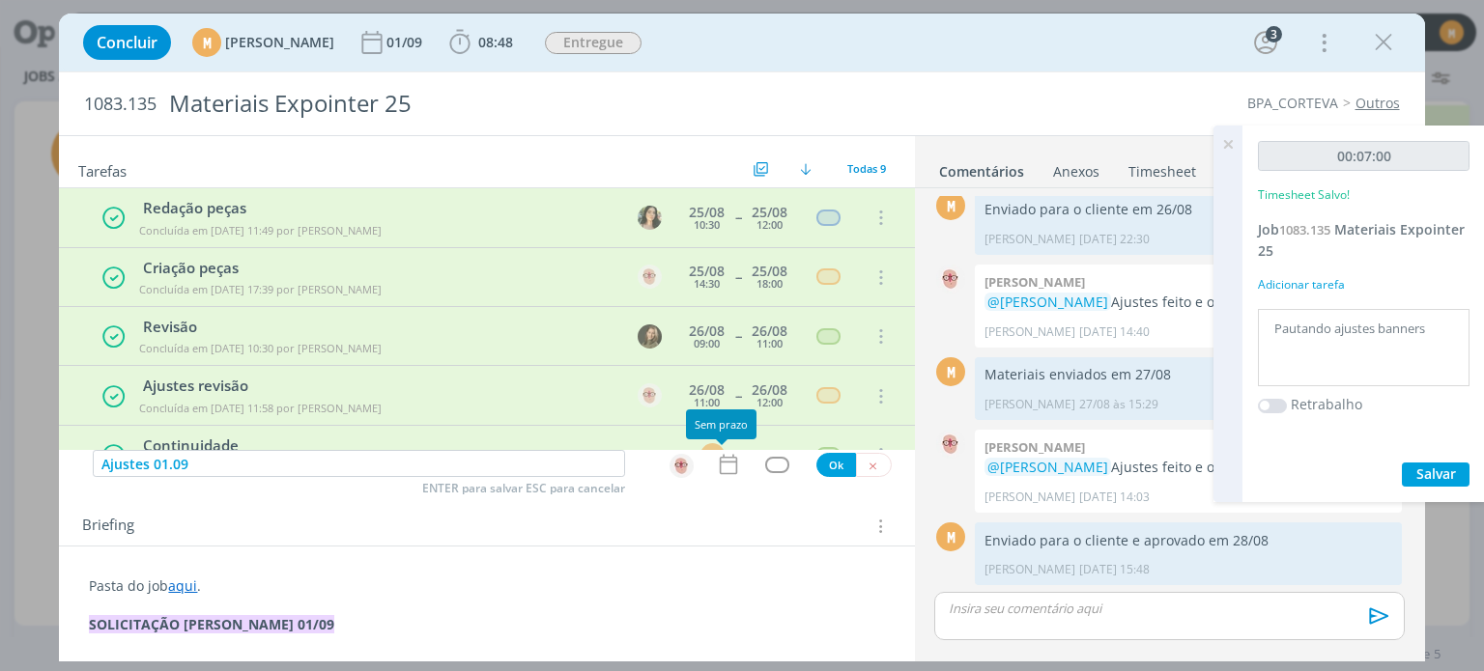
click at [719, 471] on icon "dialog" at bounding box center [728, 464] width 25 height 25
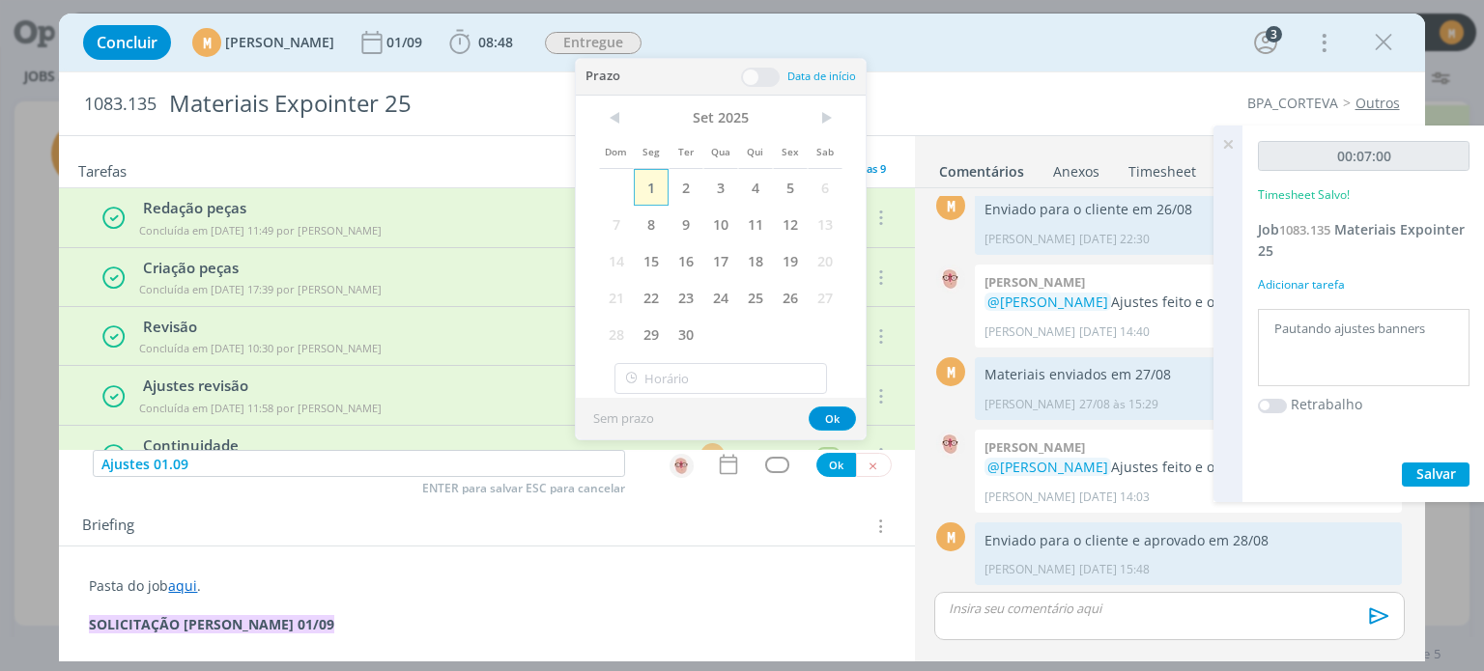
click at [649, 188] on span "1" at bounding box center [651, 187] width 35 height 37
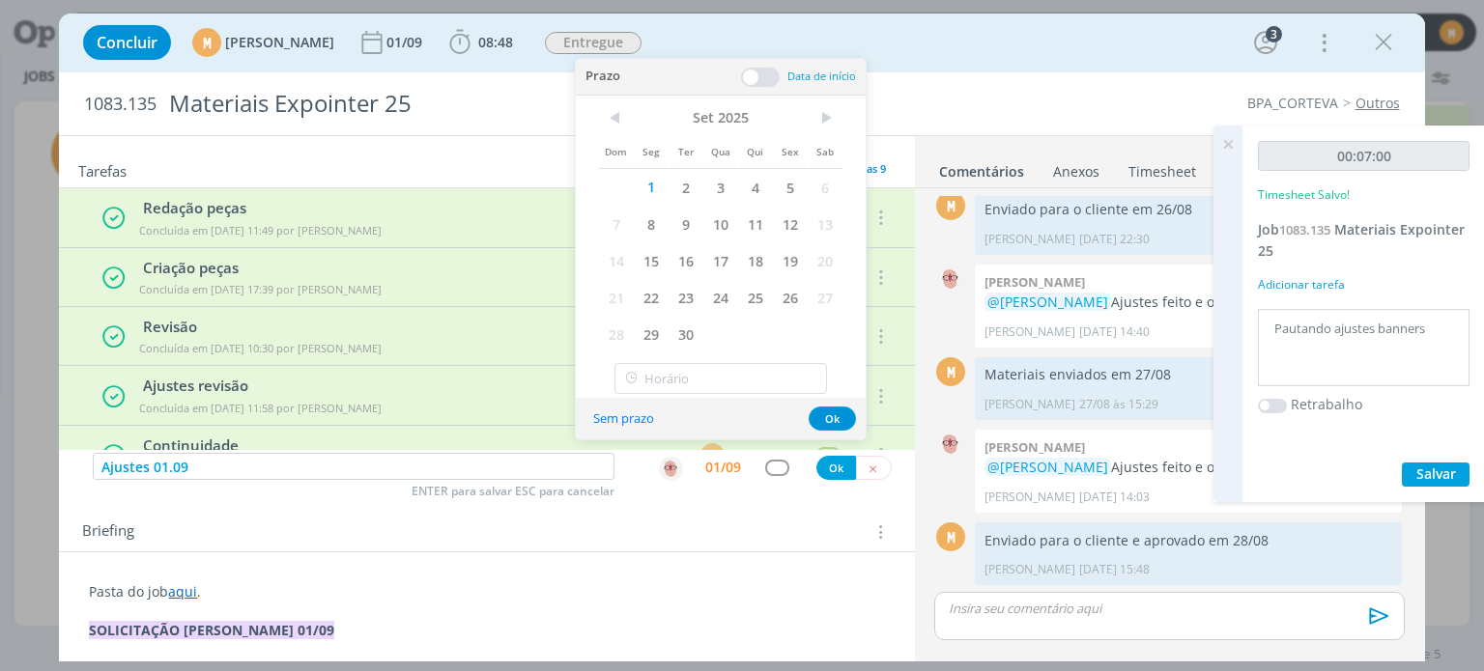
click at [761, 78] on span at bounding box center [760, 77] width 39 height 19
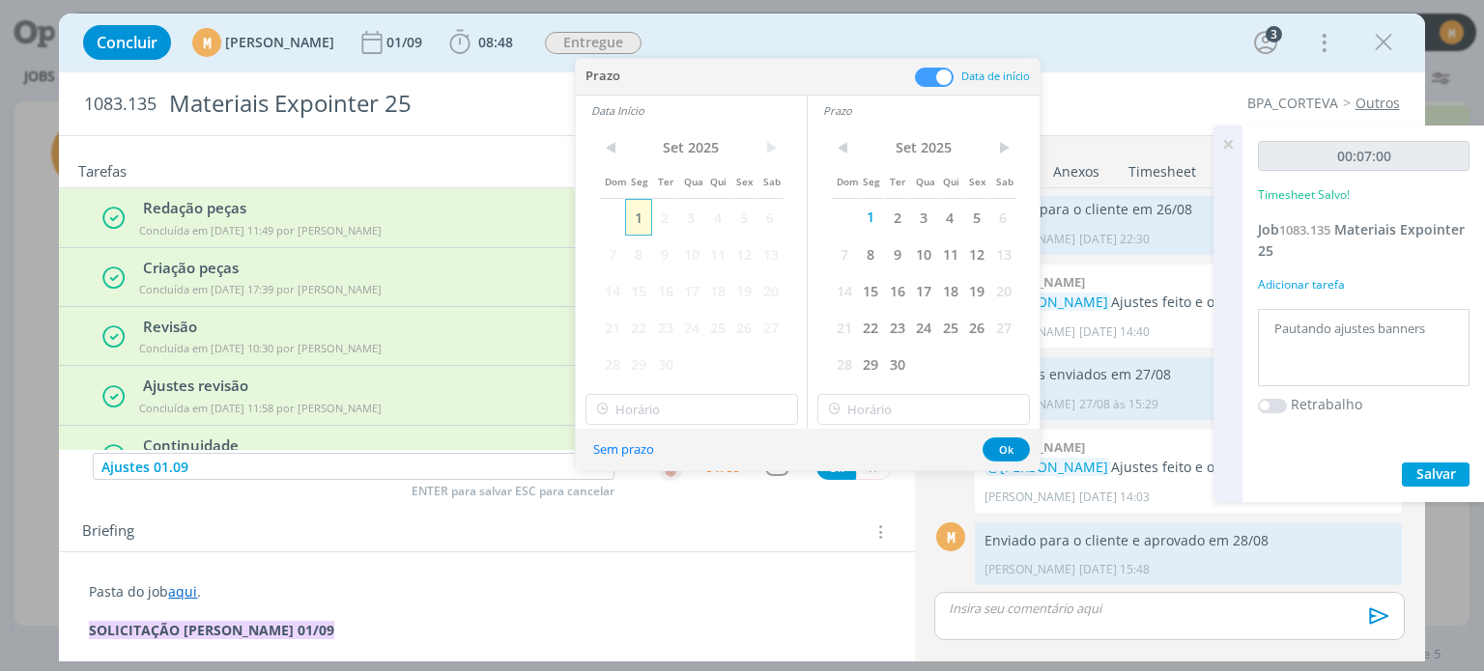
click at [640, 219] on span "1" at bounding box center [638, 217] width 26 height 37
click at [1015, 438] on button "Ok" at bounding box center [1005, 450] width 47 height 24
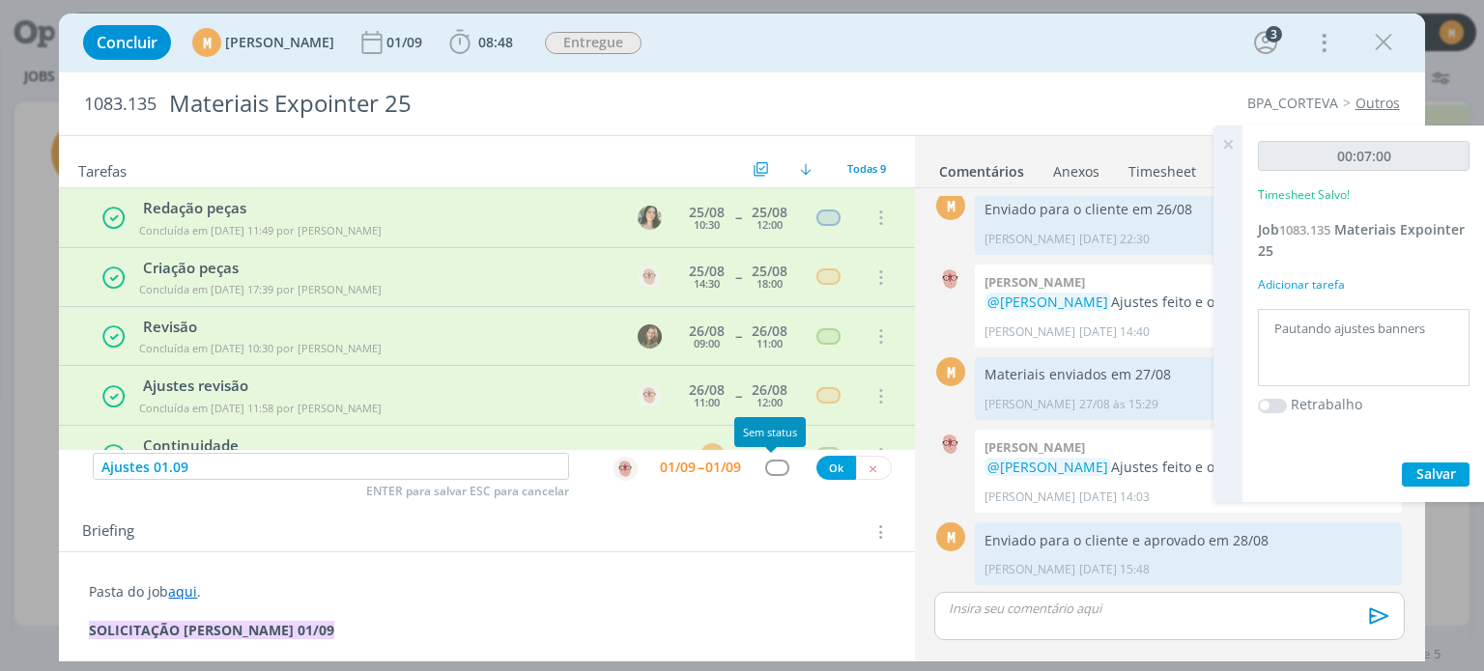
click at [776, 469] on div "dialog" at bounding box center [777, 468] width 24 height 16
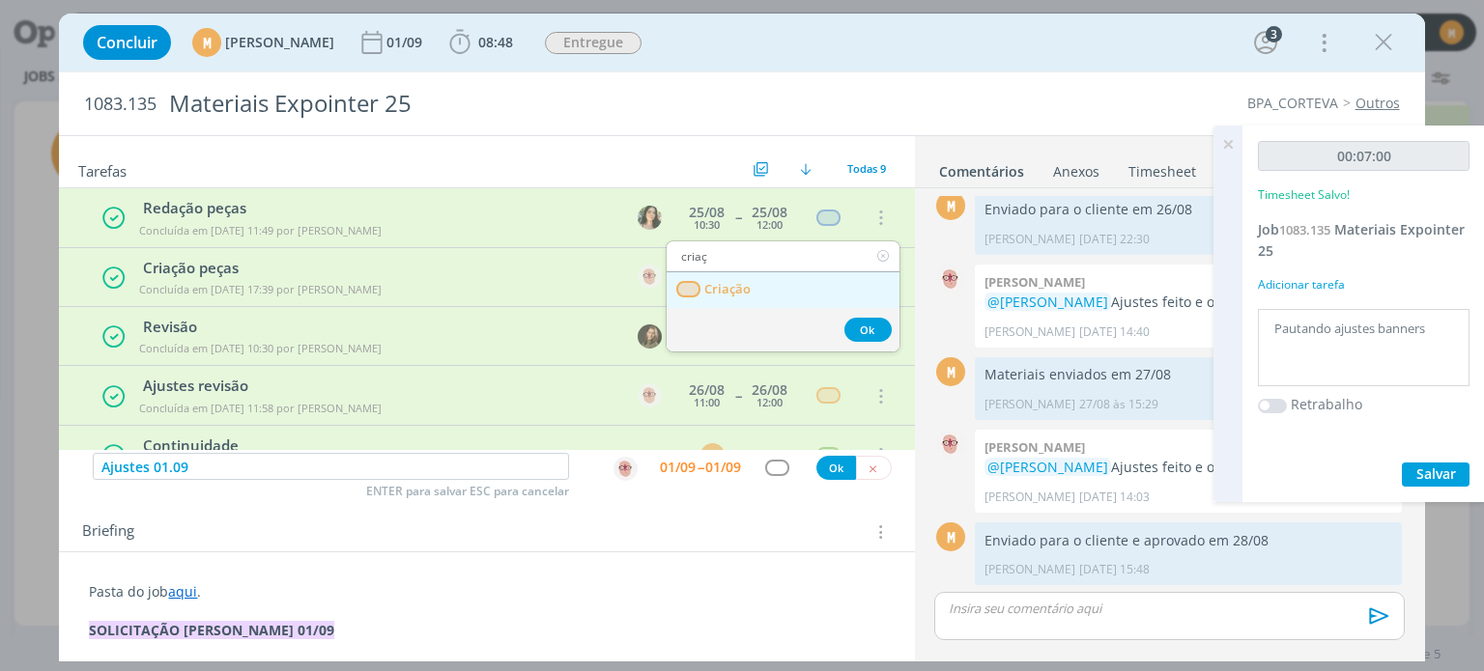
type input "criaç"
click at [752, 284] on link "Criação" at bounding box center [783, 290] width 233 height 36
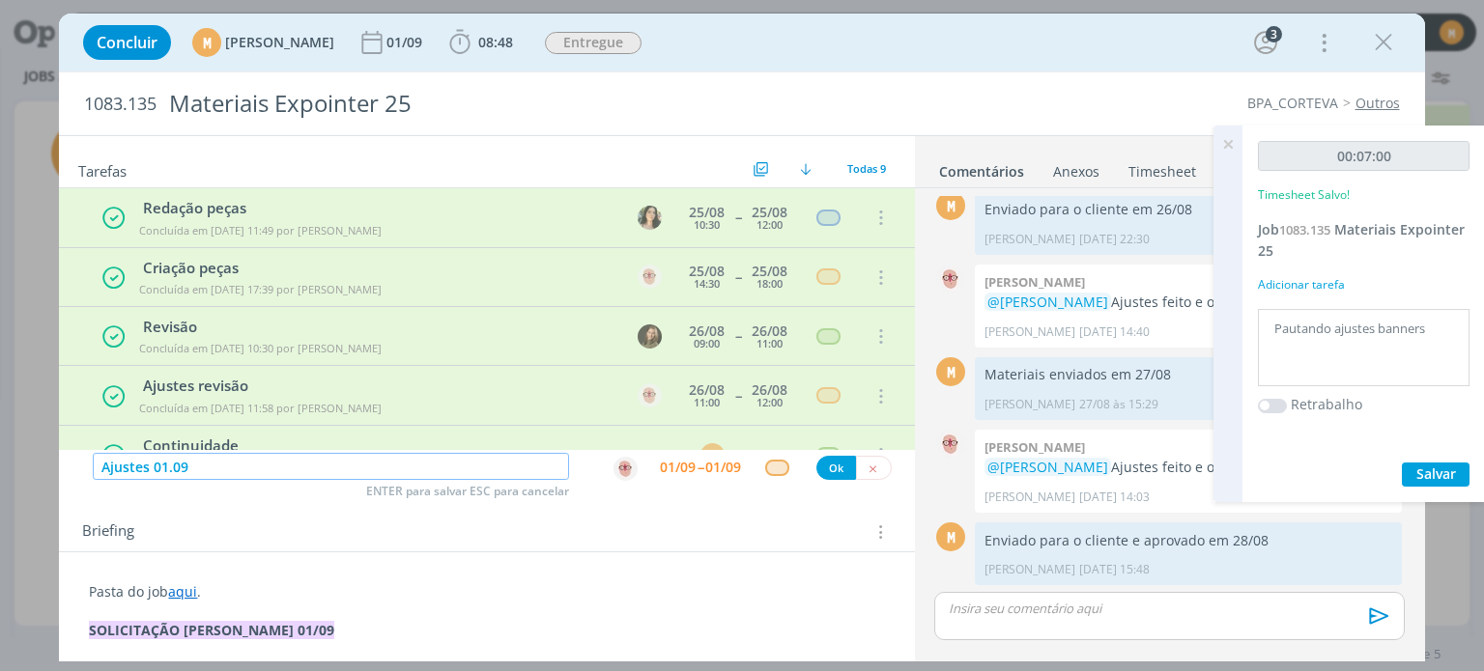
click at [133, 463] on input "Ajustes 01.09" at bounding box center [331, 466] width 476 height 27
click at [826, 467] on button "Ok" at bounding box center [836, 468] width 40 height 24
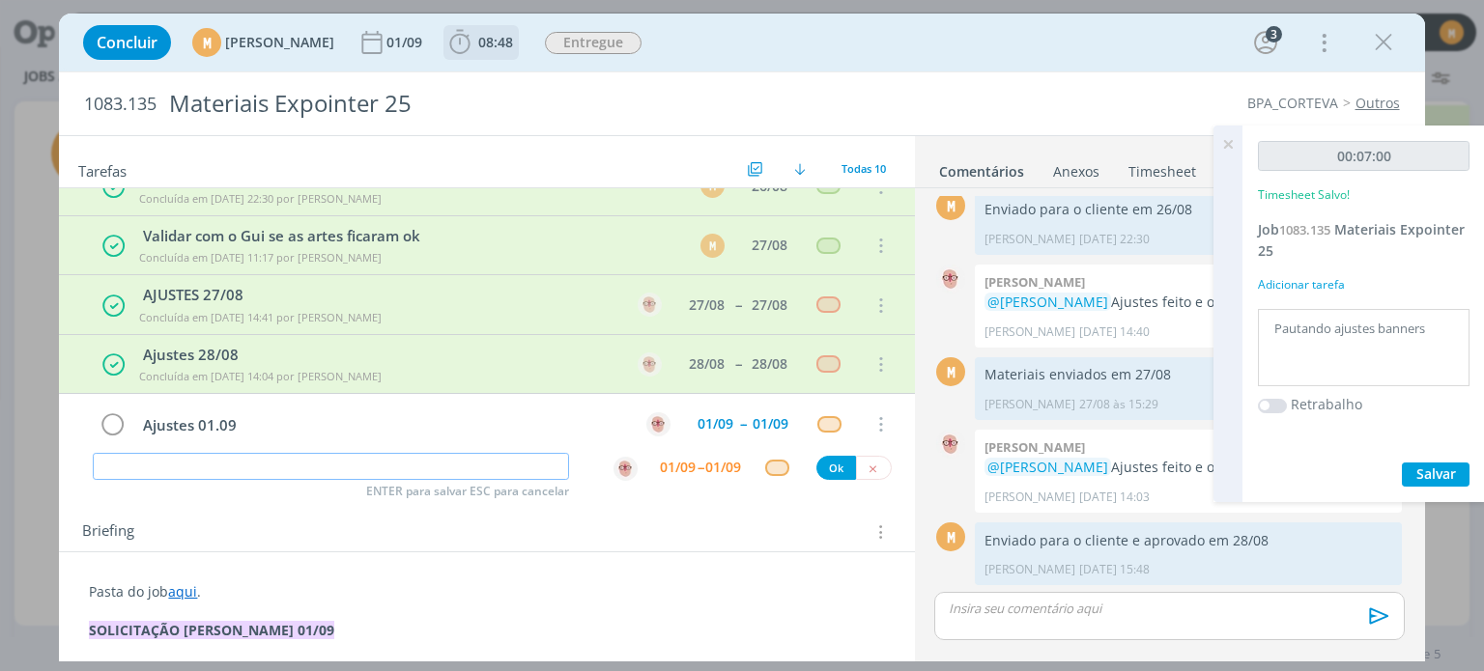
click at [511, 57] on button "08:48" at bounding box center [480, 42] width 73 height 31
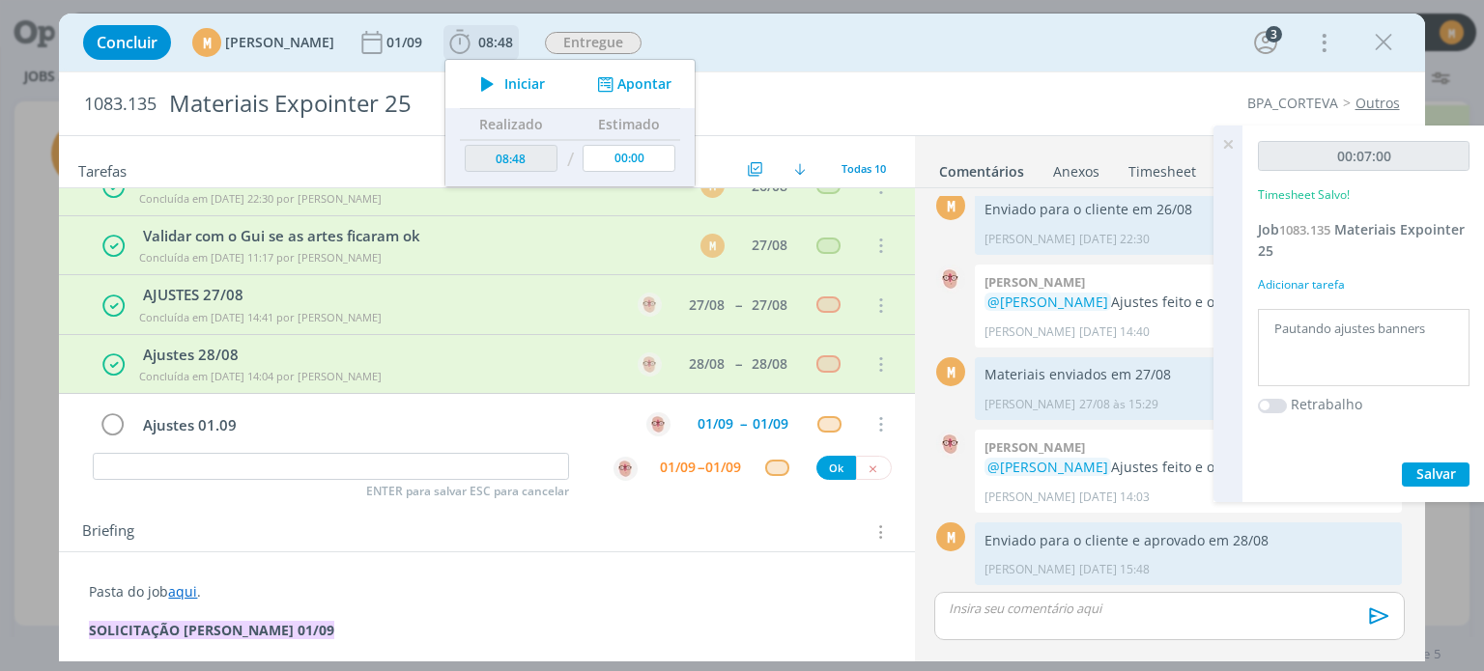
click at [617, 87] on icon "dialog" at bounding box center [605, 84] width 24 height 18
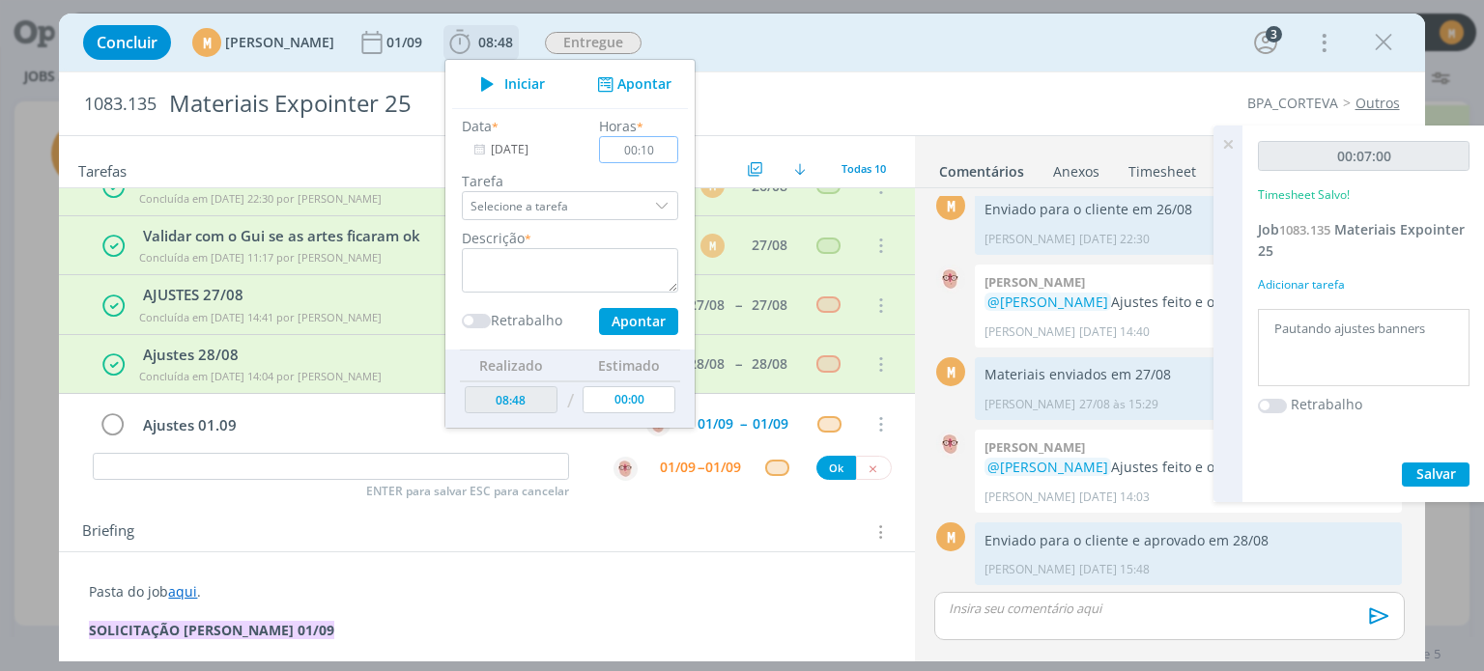
type input "00:10"
click at [629, 271] on textarea "dialog" at bounding box center [570, 270] width 216 height 44
type textarea "Atendimento Wpp"
click at [679, 157] on input "00:10" at bounding box center [639, 149] width 79 height 27
type input "00:15"
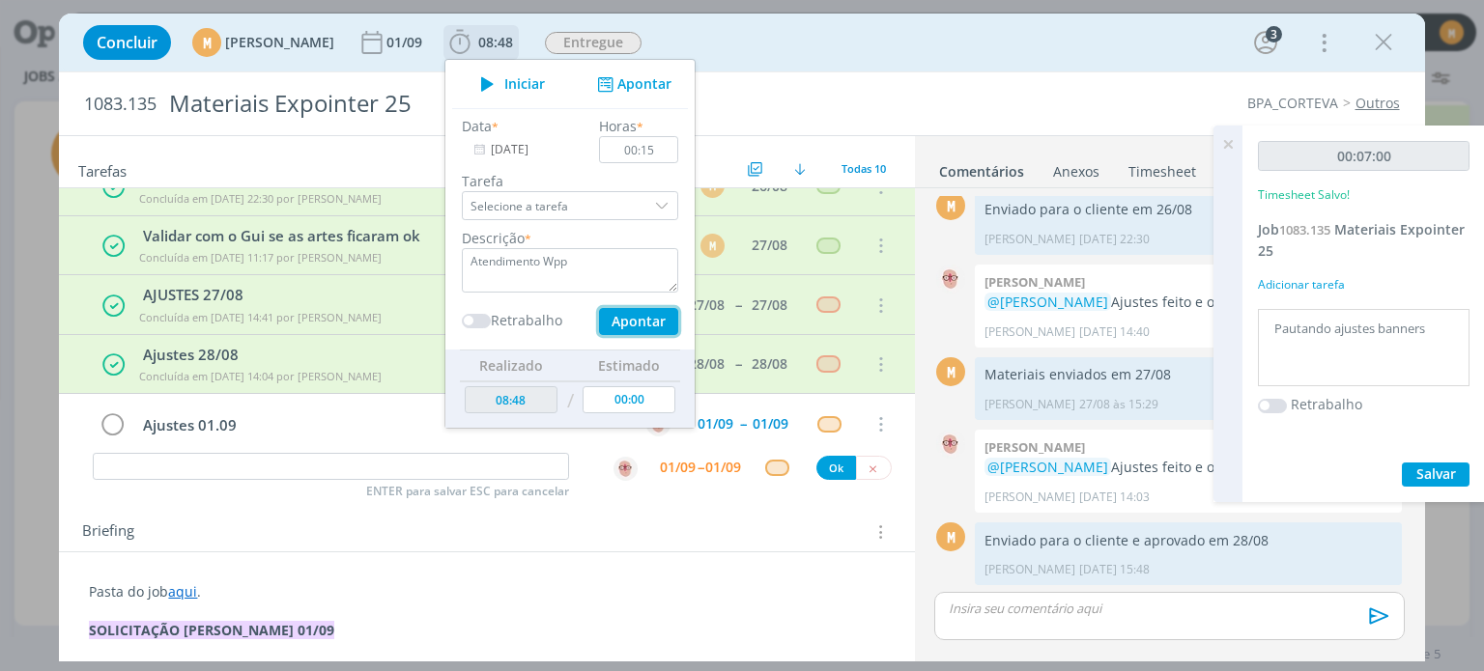
click at [678, 314] on button "Apontar" at bounding box center [638, 321] width 79 height 27
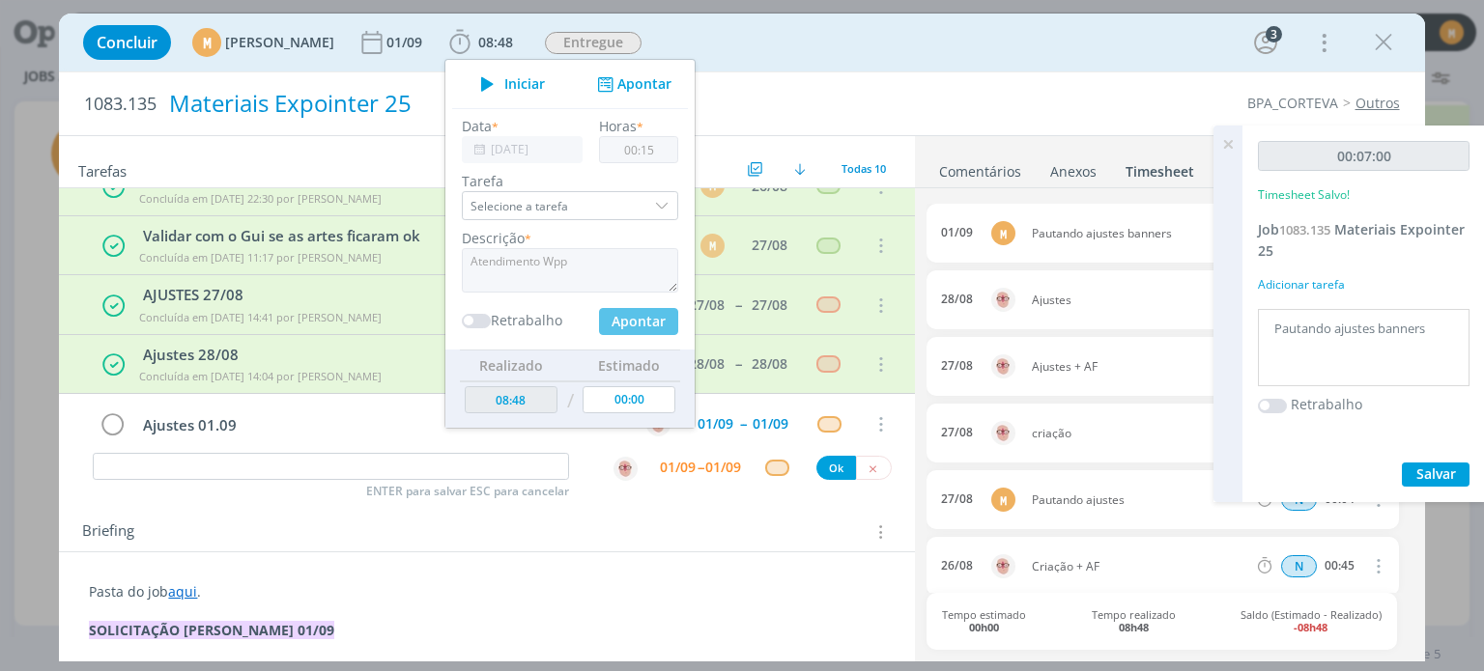
type input "09:03"
type input "00:00"
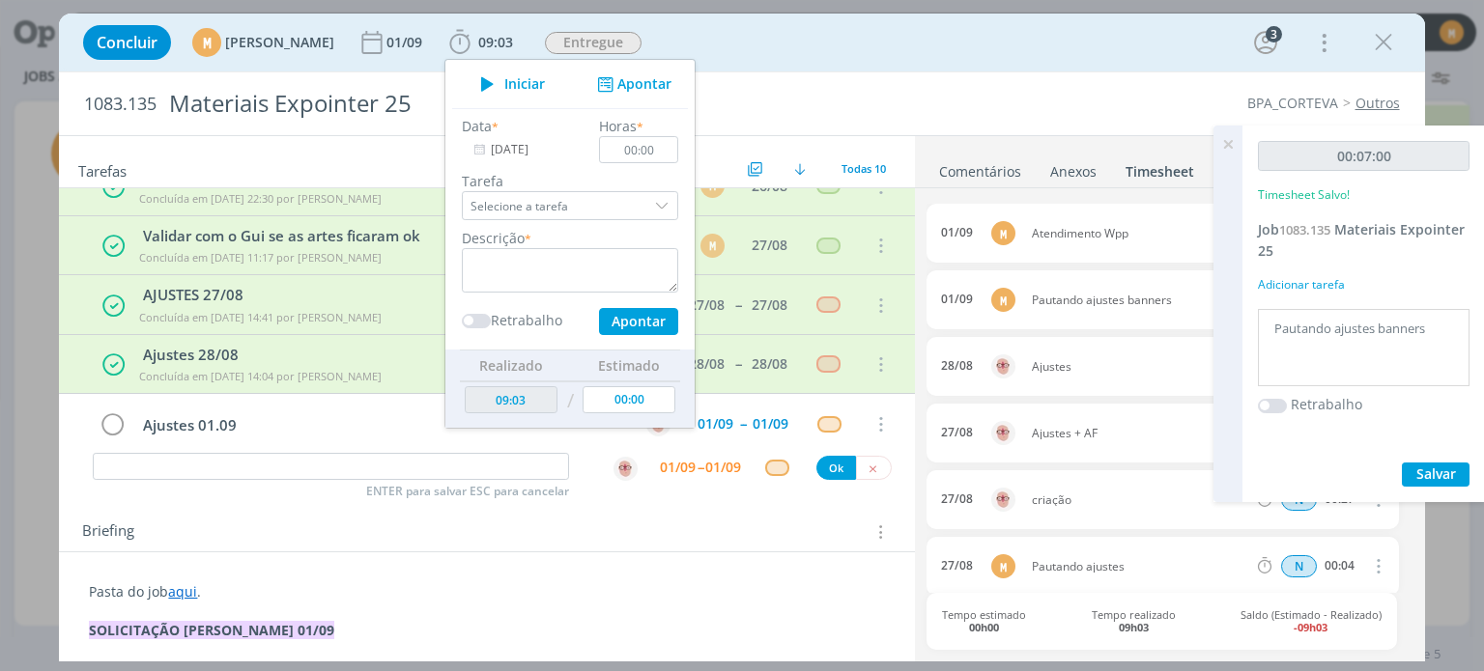
type input "09:28"
click at [954, 46] on div "Concluir M [PERSON_NAME] [DATE] 09:28 Iniciar Apontar Data * [DATE] Horas * 00:…" at bounding box center [741, 42] width 1336 height 46
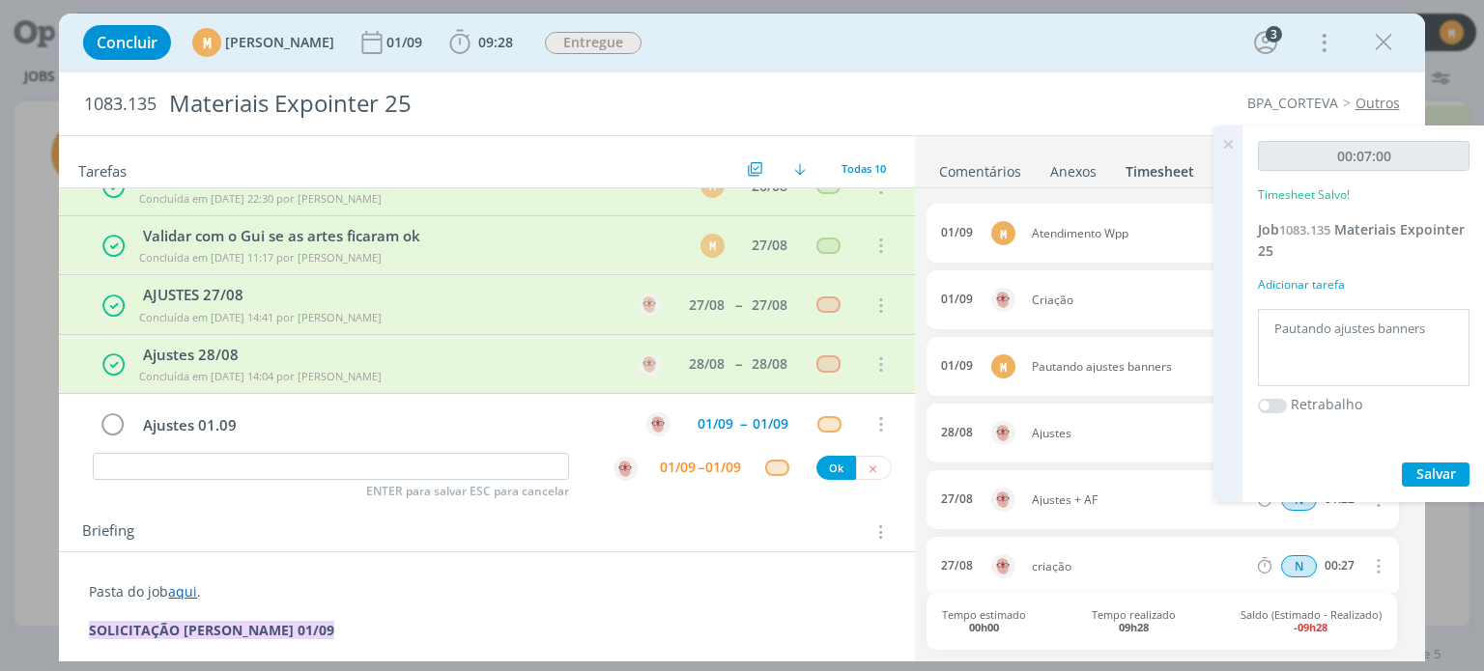
click at [1005, 160] on link "Comentários" at bounding box center [980, 168] width 84 height 28
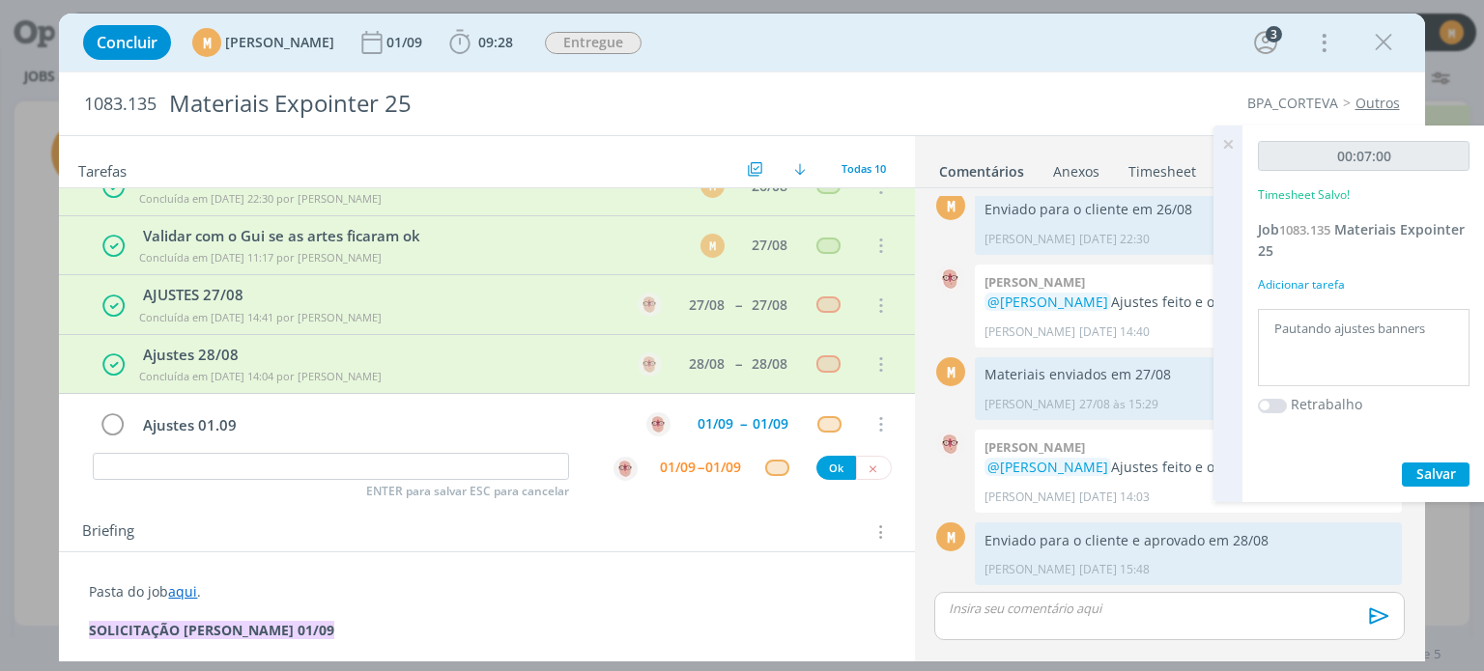
click at [1084, 602] on p "dialog" at bounding box center [1169, 608] width 439 height 17
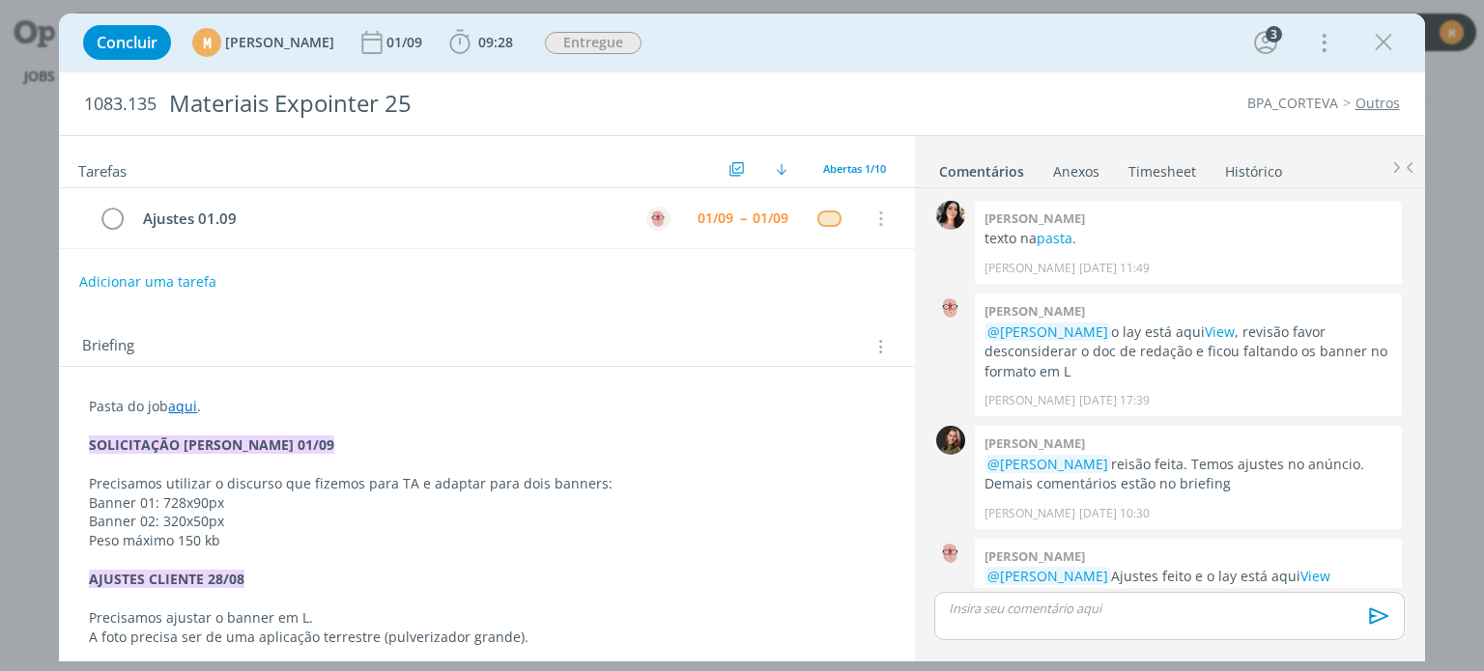
scroll to position [441, 0]
